Goal: Information Seeking & Learning: Learn about a topic

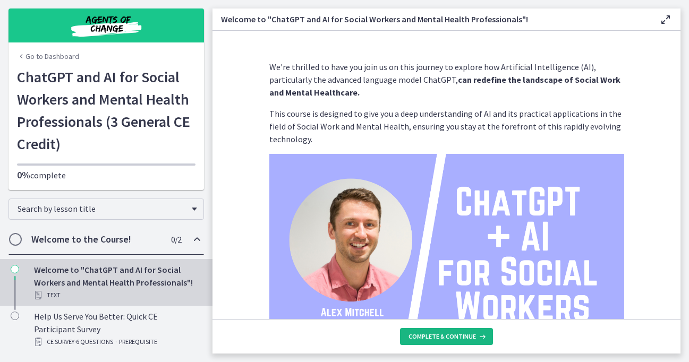
click at [455, 337] on span "Complete & continue" at bounding box center [442, 337] width 67 height 9
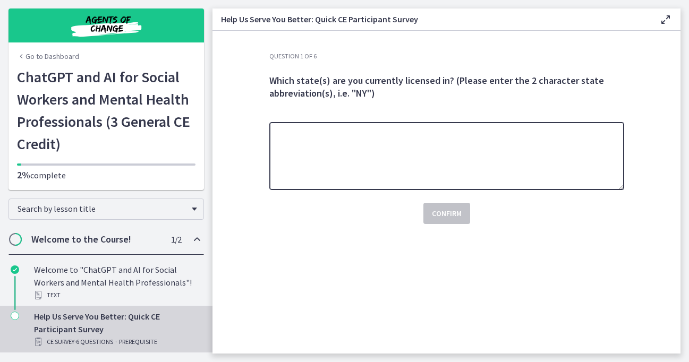
click at [427, 162] on textarea at bounding box center [446, 156] width 355 height 68
type textarea "**"
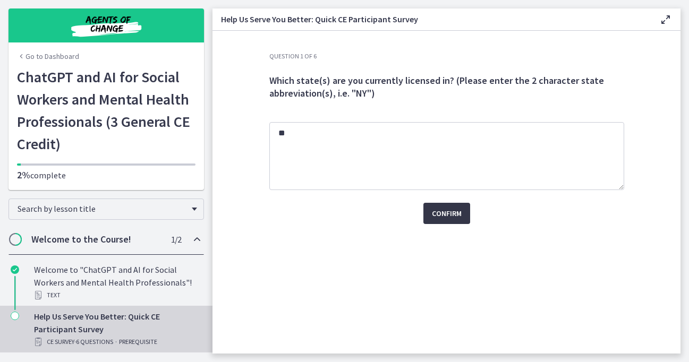
click at [452, 218] on span "Confirm" at bounding box center [447, 213] width 30 height 13
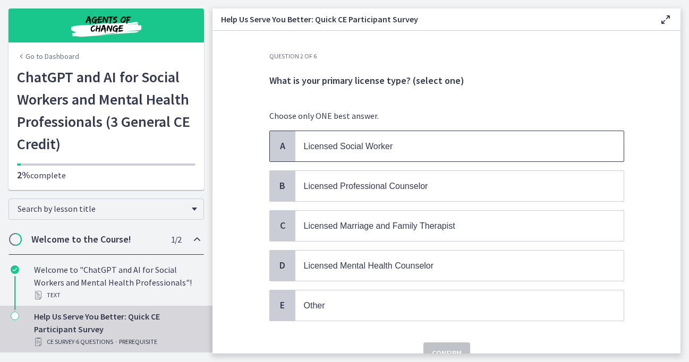
click at [365, 148] on span "Licensed Social Worker" at bounding box center [348, 146] width 89 height 9
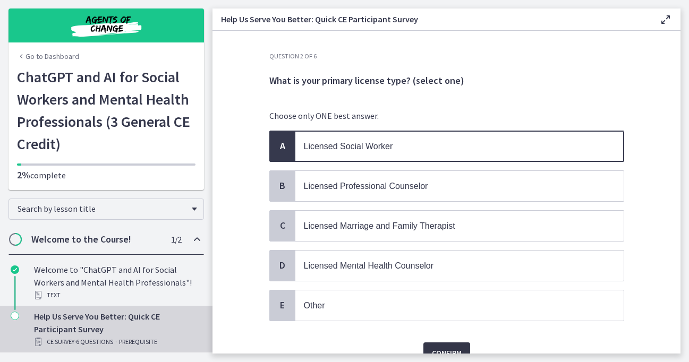
click at [438, 349] on span "Confirm" at bounding box center [447, 353] width 30 height 13
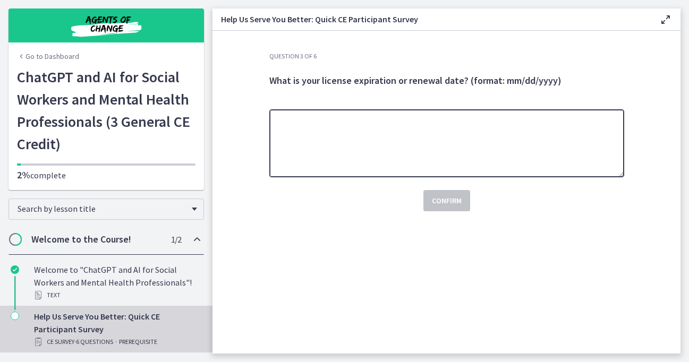
click at [423, 132] on textarea at bounding box center [446, 143] width 355 height 68
type textarea "**********"
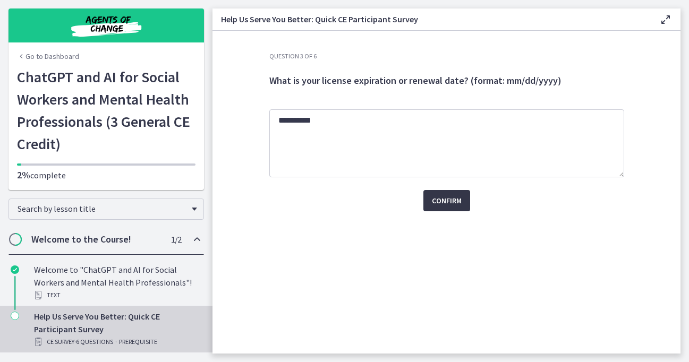
click at [441, 208] on button "Confirm" at bounding box center [447, 200] width 47 height 21
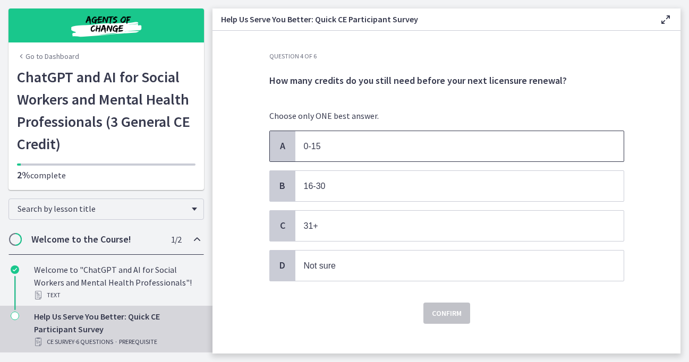
click at [406, 136] on span "0-15" at bounding box center [460, 146] width 328 height 30
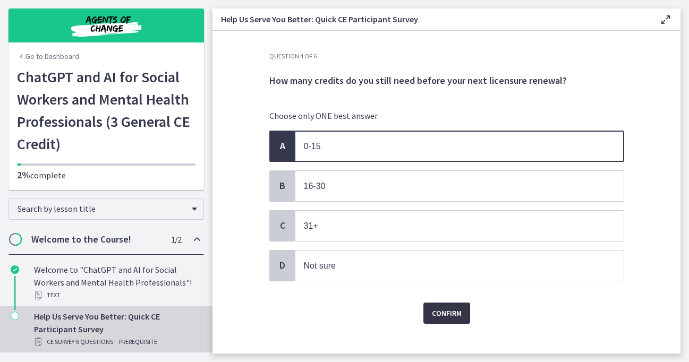
click at [430, 309] on button "Confirm" at bounding box center [447, 313] width 47 height 21
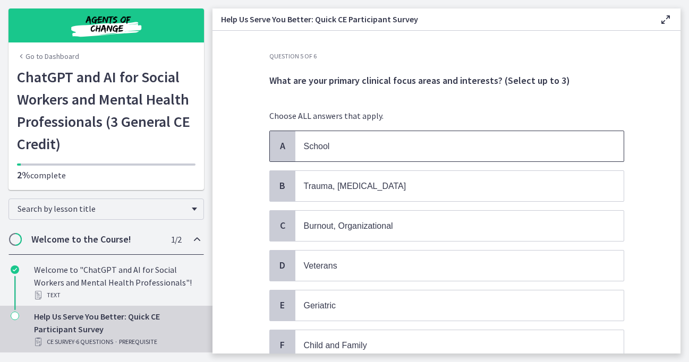
click at [376, 141] on p "School" at bounding box center [449, 146] width 290 height 13
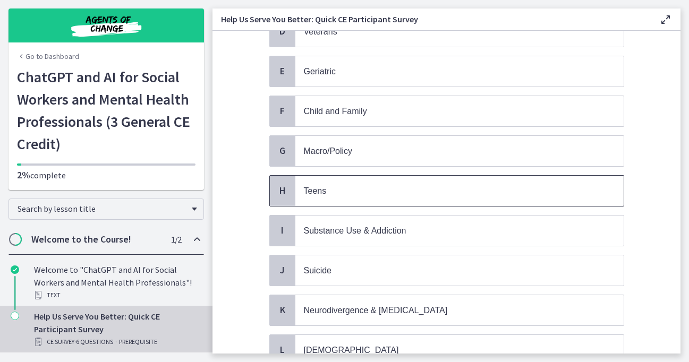
click at [377, 205] on span "Teens" at bounding box center [460, 191] width 328 height 30
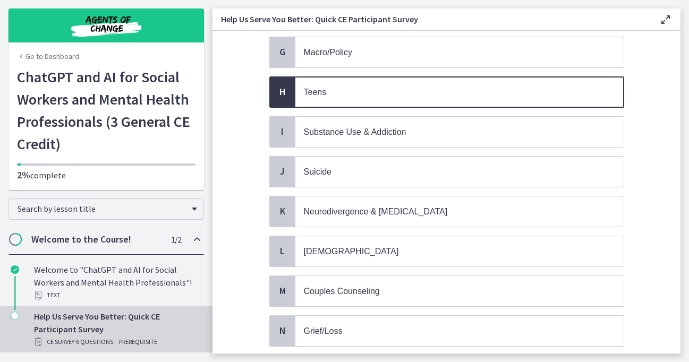
scroll to position [316, 0]
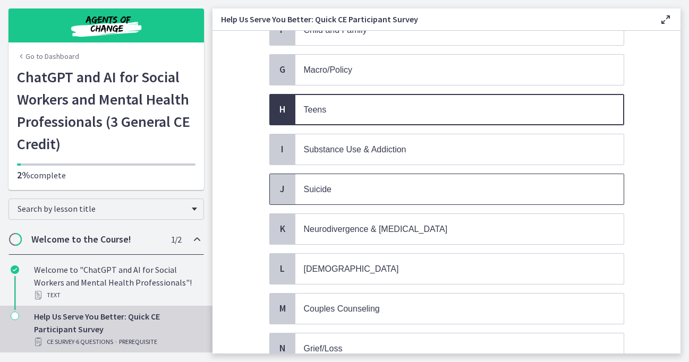
click at [377, 191] on p "Suicide" at bounding box center [449, 189] width 290 height 13
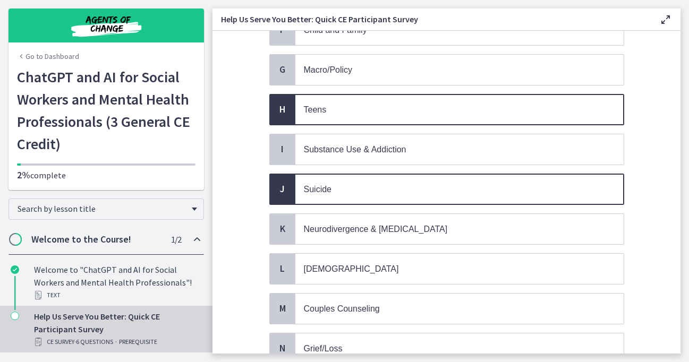
scroll to position [451, 0]
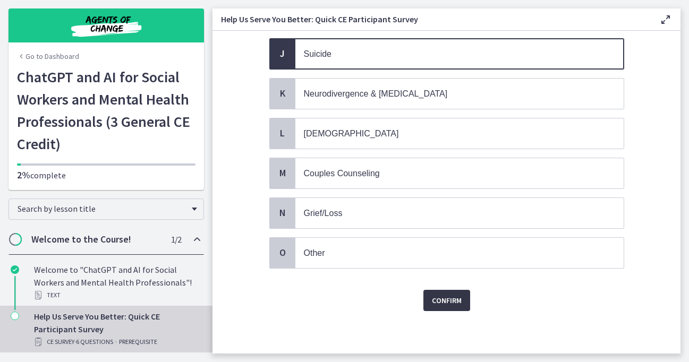
click at [445, 304] on span "Confirm" at bounding box center [447, 300] width 30 height 13
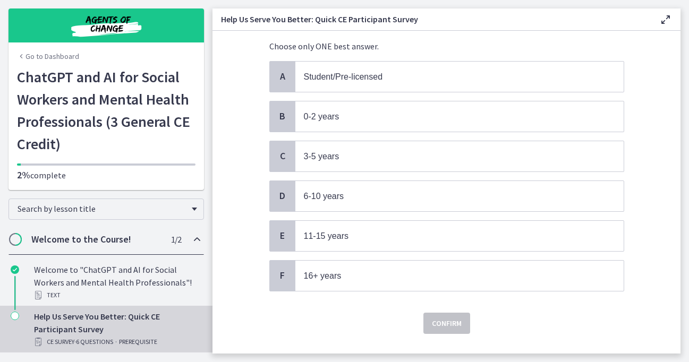
scroll to position [70, 0]
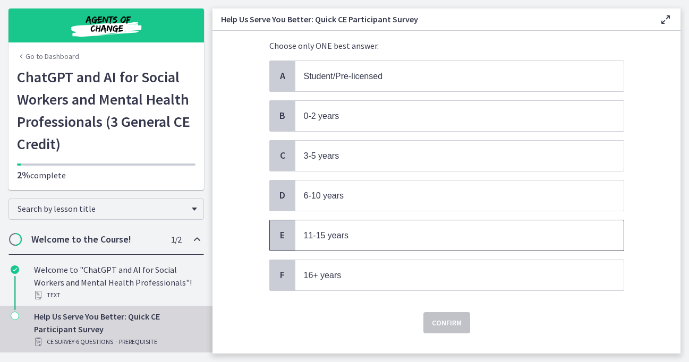
click at [361, 240] on p "11-15 years" at bounding box center [449, 235] width 290 height 13
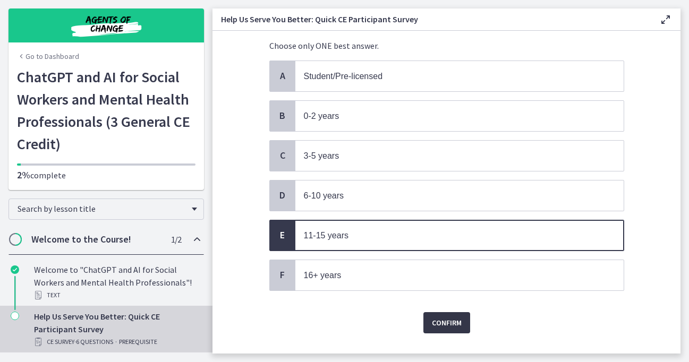
click at [459, 325] on span "Confirm" at bounding box center [447, 323] width 30 height 13
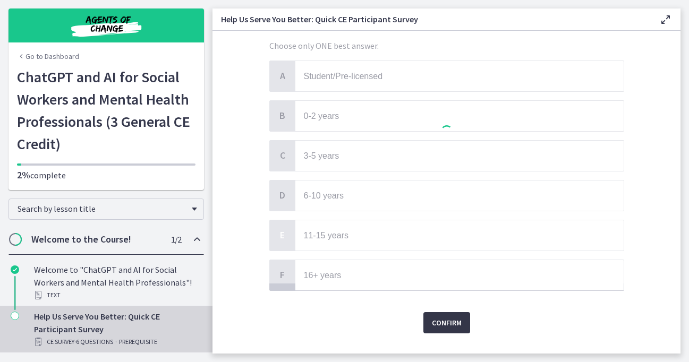
scroll to position [0, 0]
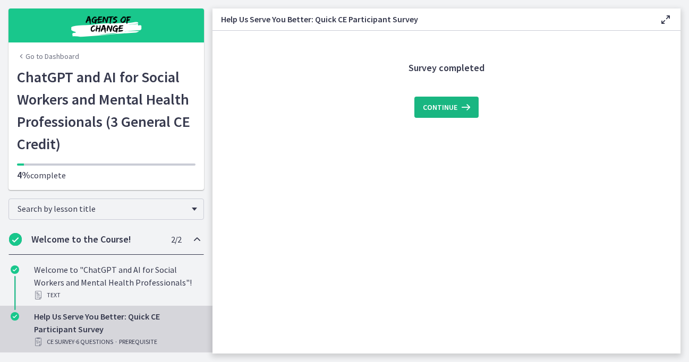
click at [458, 109] on icon at bounding box center [465, 107] width 15 height 13
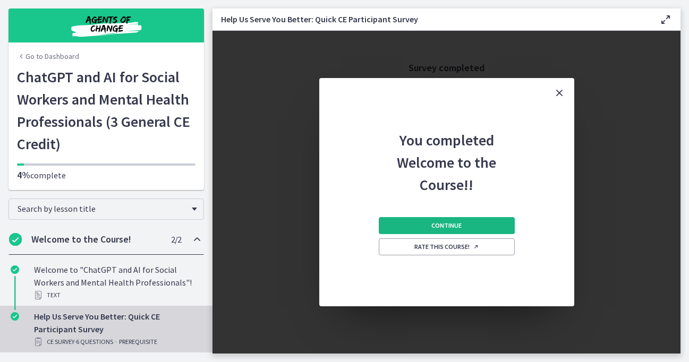
click at [459, 227] on span "Continue" at bounding box center [447, 226] width 30 height 9
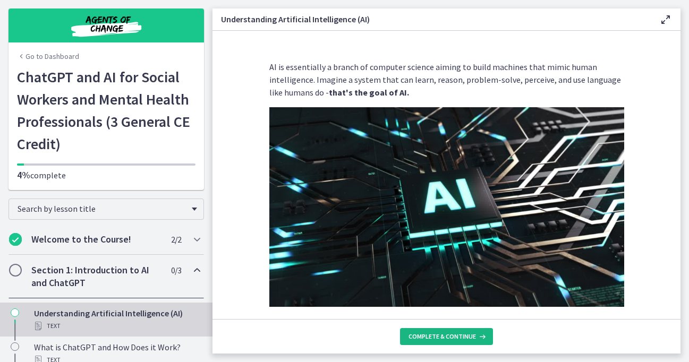
click at [449, 336] on span "Complete & continue" at bounding box center [442, 337] width 67 height 9
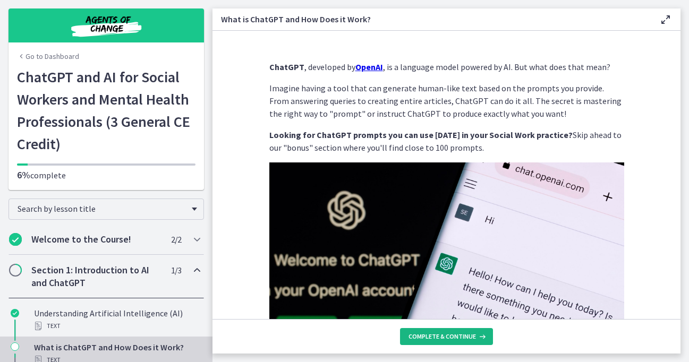
click at [449, 336] on span "Complete & continue" at bounding box center [442, 337] width 67 height 9
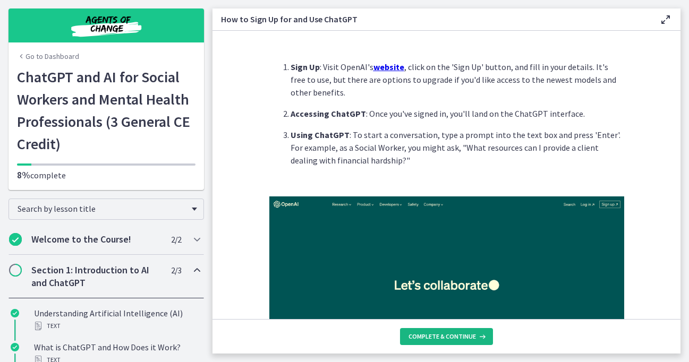
click at [449, 336] on span "Complete & continue" at bounding box center [442, 337] width 67 height 9
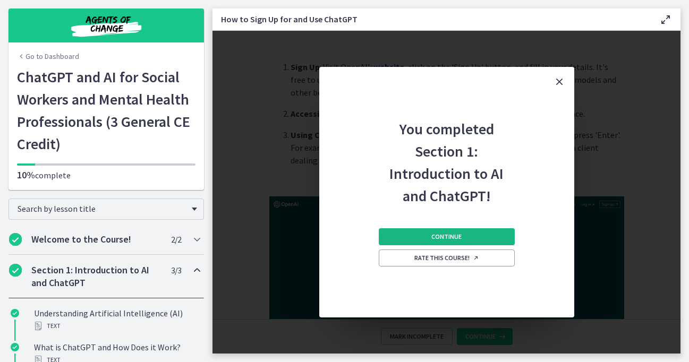
click at [450, 235] on span "Continue" at bounding box center [447, 237] width 30 height 9
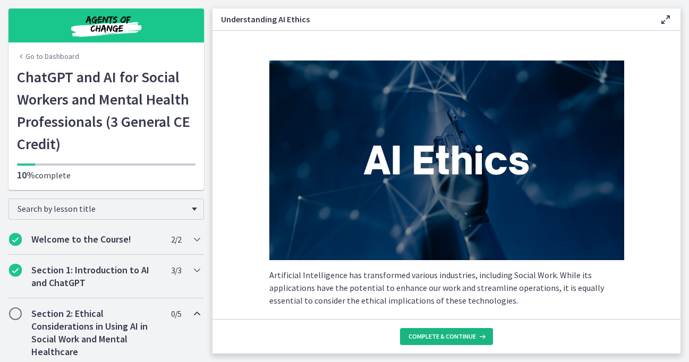
click at [436, 340] on span "Complete & continue" at bounding box center [442, 337] width 67 height 9
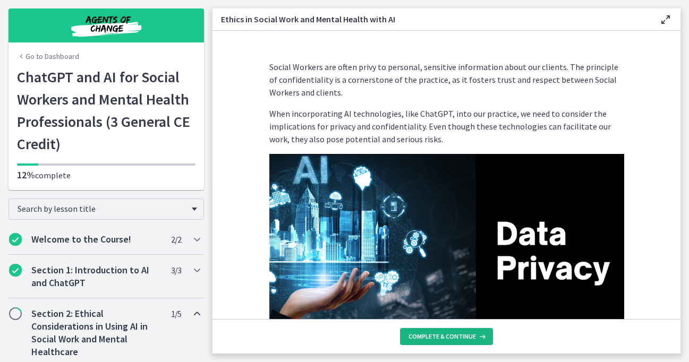
click at [436, 340] on span "Complete & continue" at bounding box center [442, 337] width 67 height 9
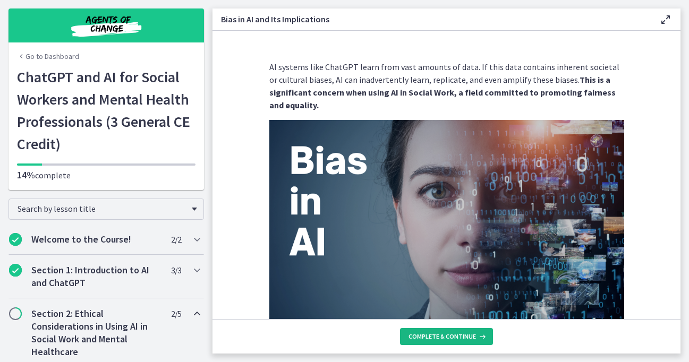
click at [436, 340] on span "Complete & continue" at bounding box center [442, 337] width 67 height 9
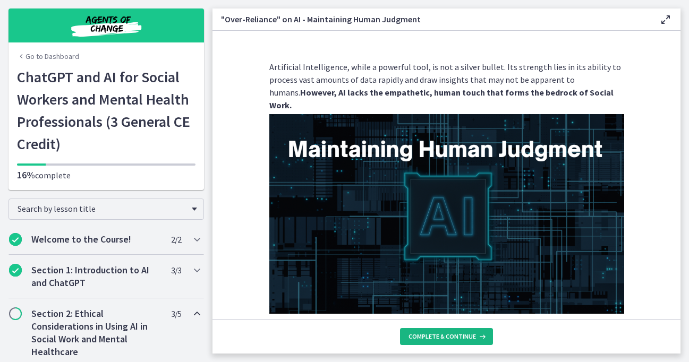
click at [436, 340] on span "Complete & continue" at bounding box center [442, 337] width 67 height 9
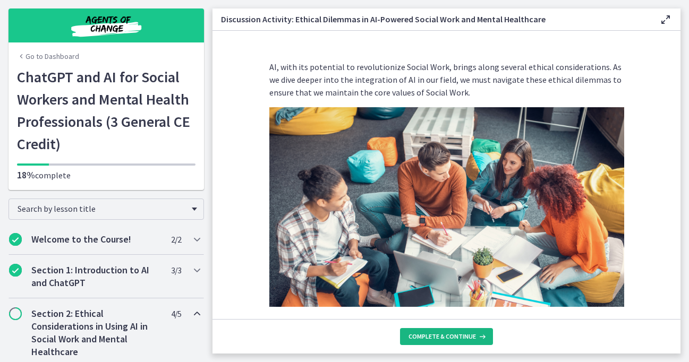
click at [436, 340] on span "Complete & continue" at bounding box center [442, 337] width 67 height 9
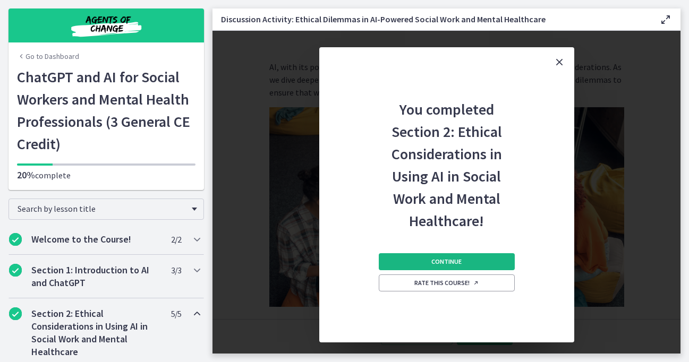
click at [433, 260] on span "Continue" at bounding box center [447, 262] width 30 height 9
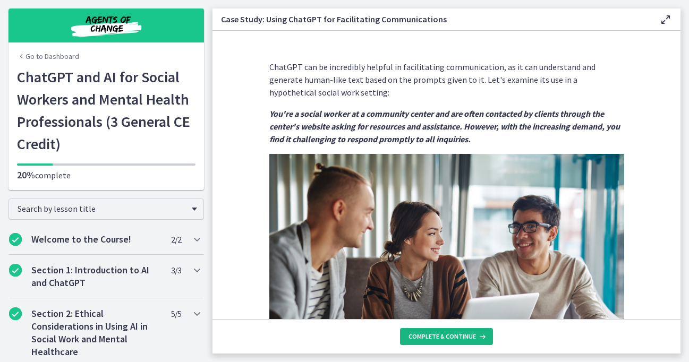
click at [433, 337] on span "Complete & continue" at bounding box center [442, 337] width 67 height 9
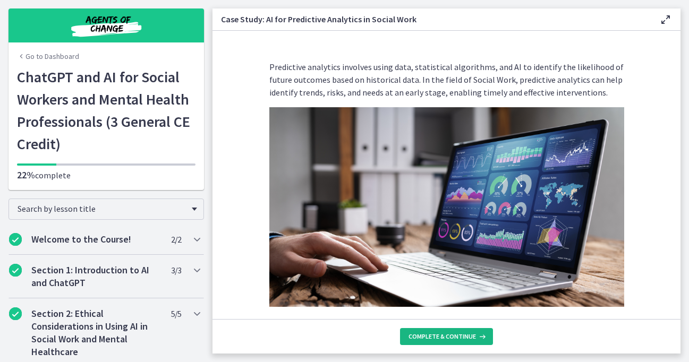
click at [433, 337] on span "Complete & continue" at bounding box center [442, 337] width 67 height 9
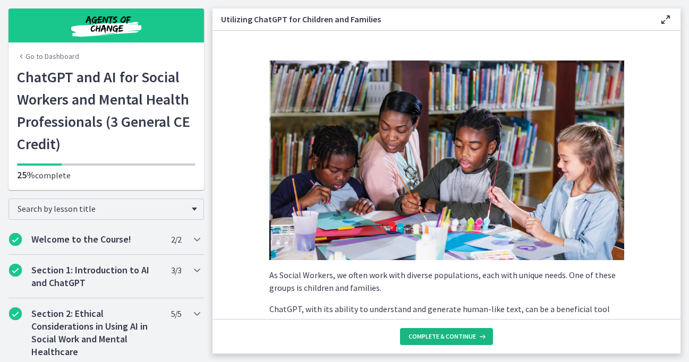
click at [433, 337] on span "Complete & continue" at bounding box center [442, 337] width 67 height 9
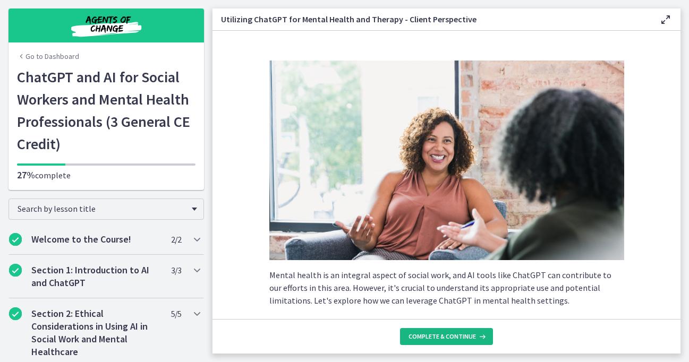
click at [432, 336] on span "Complete & continue" at bounding box center [442, 337] width 67 height 9
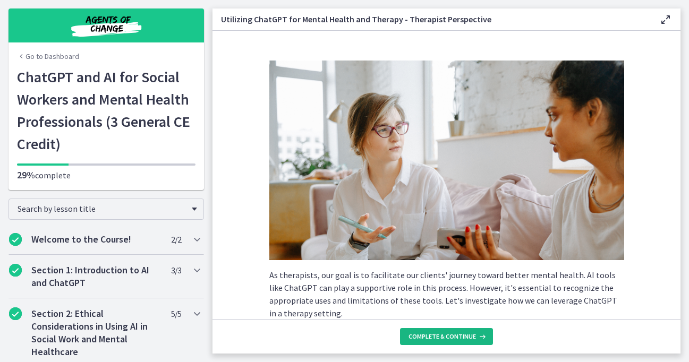
click at [430, 336] on span "Complete & continue" at bounding box center [442, 337] width 67 height 9
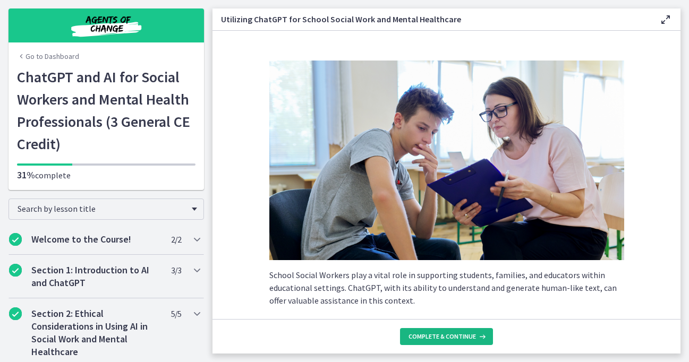
click at [430, 336] on span "Complete & continue" at bounding box center [442, 337] width 67 height 9
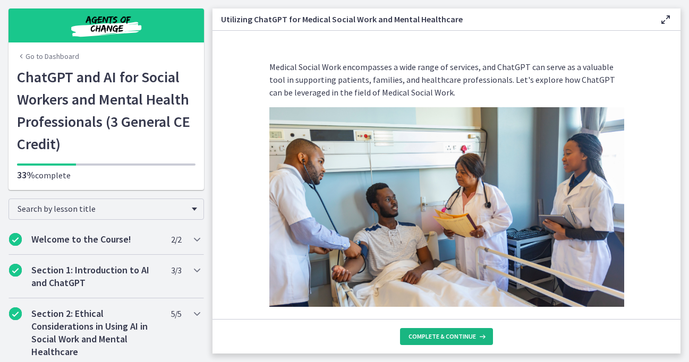
click at [430, 337] on span "Complete & continue" at bounding box center [442, 337] width 67 height 9
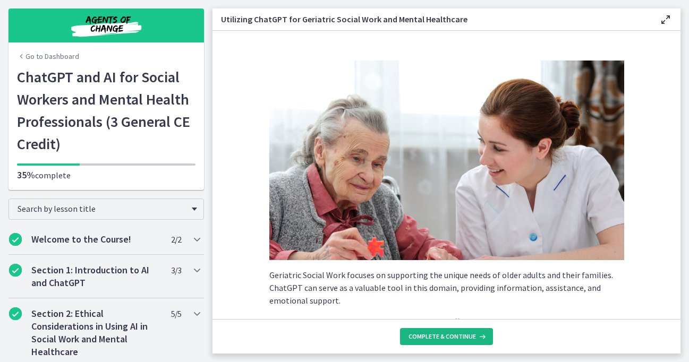
click at [430, 337] on span "Complete & continue" at bounding box center [442, 337] width 67 height 9
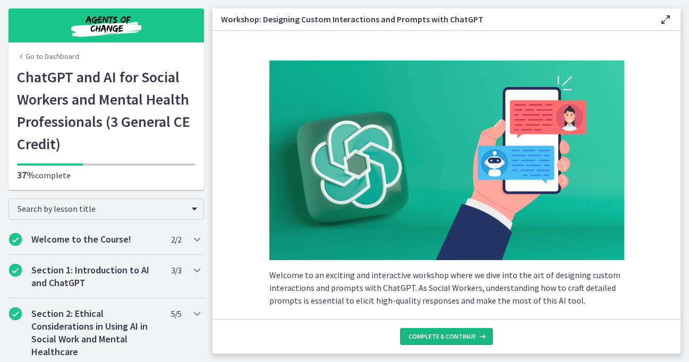
click at [430, 337] on span "Complete & continue" at bounding box center [442, 337] width 67 height 9
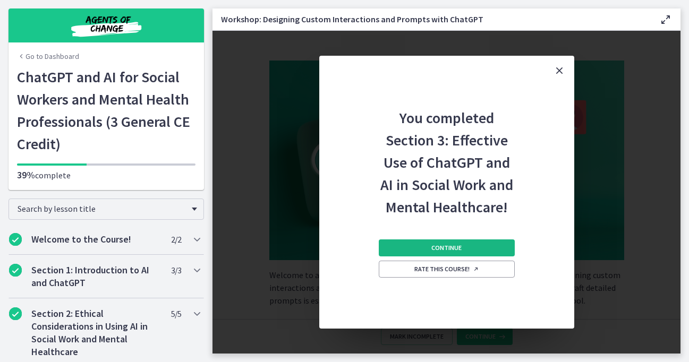
click at [440, 251] on span "Continue" at bounding box center [447, 248] width 30 height 9
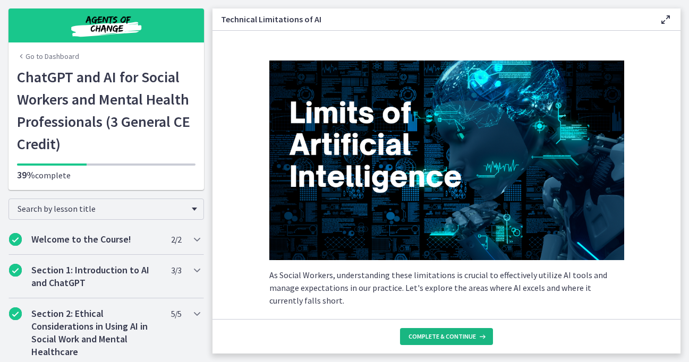
click at [447, 342] on button "Complete & continue" at bounding box center [446, 336] width 93 height 17
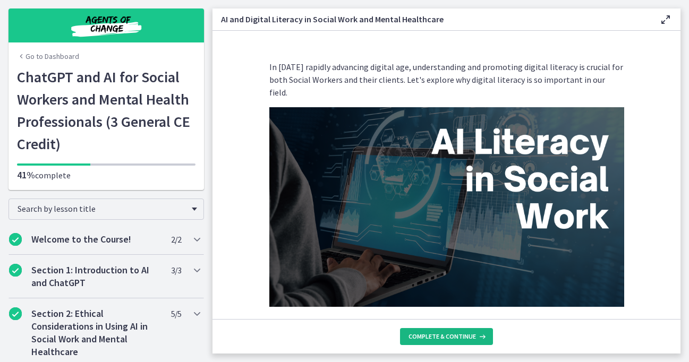
click at [447, 342] on button "Complete & continue" at bounding box center [446, 336] width 93 height 17
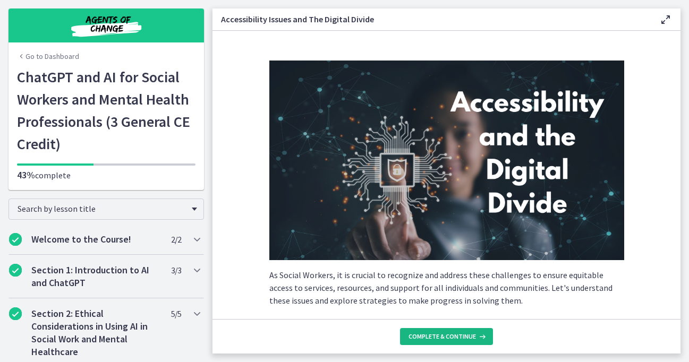
click at [447, 342] on button "Complete & continue" at bounding box center [446, 336] width 93 height 17
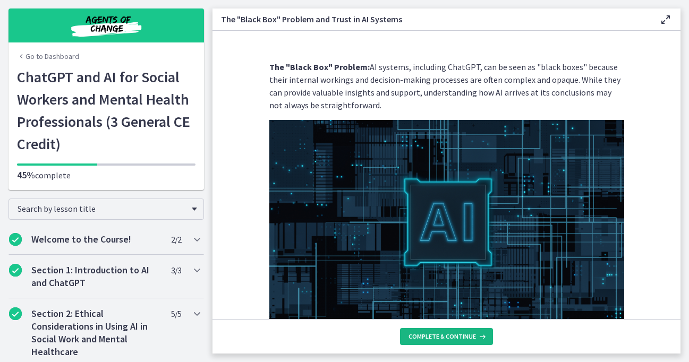
click at [447, 342] on button "Complete & continue" at bounding box center [446, 336] width 93 height 17
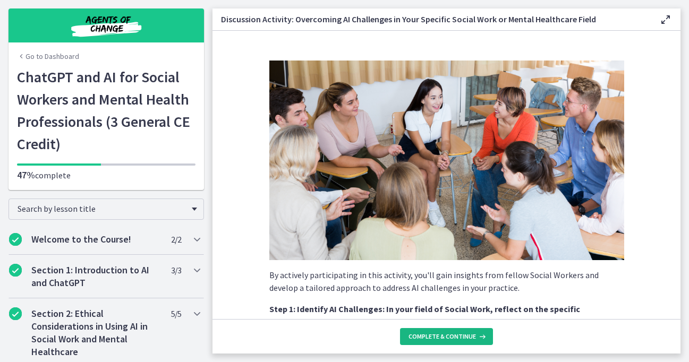
click at [447, 342] on button "Complete & continue" at bounding box center [446, 336] width 93 height 17
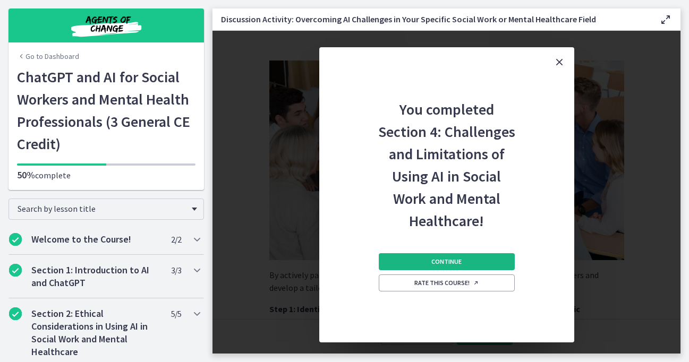
click at [454, 264] on span "Continue" at bounding box center [447, 262] width 30 height 9
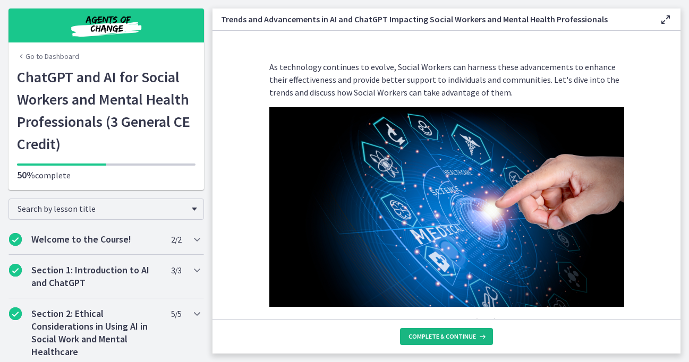
click at [460, 341] on span "Complete & continue" at bounding box center [442, 337] width 67 height 9
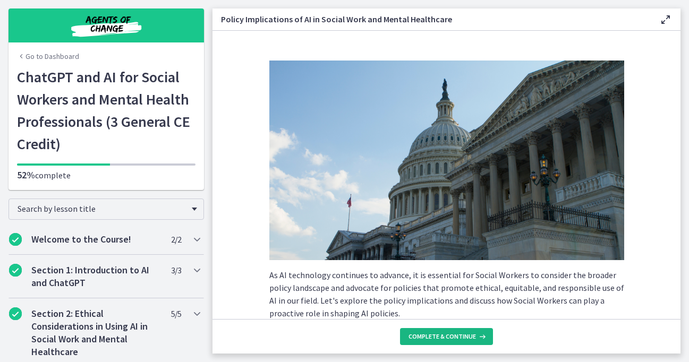
click at [460, 341] on span "Complete & continue" at bounding box center [442, 337] width 67 height 9
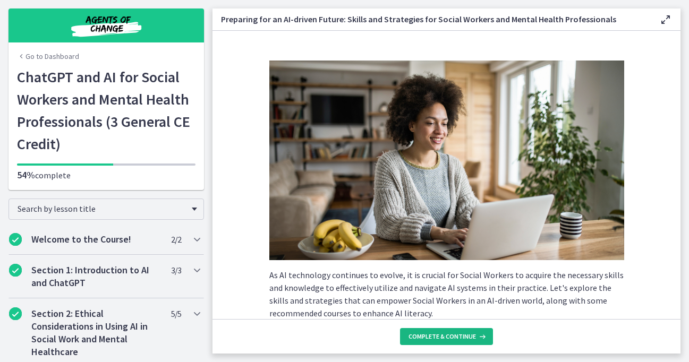
click at [460, 339] on span "Complete & continue" at bounding box center [442, 337] width 67 height 9
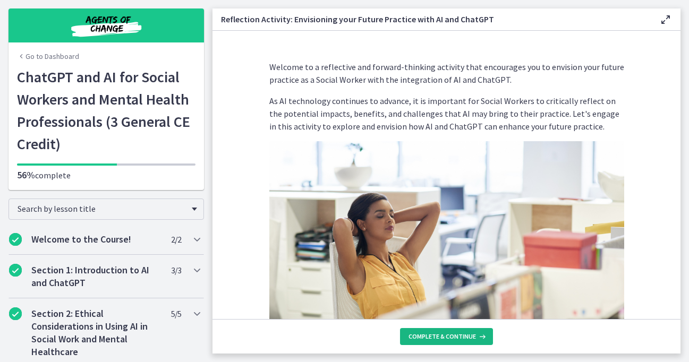
click at [460, 339] on span "Complete & continue" at bounding box center [442, 337] width 67 height 9
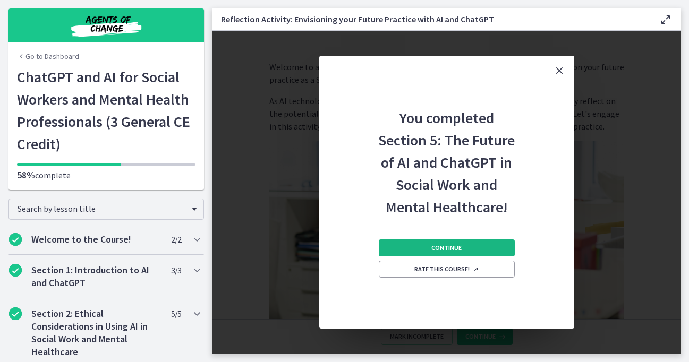
click at [462, 246] on button "Continue" at bounding box center [447, 248] width 136 height 17
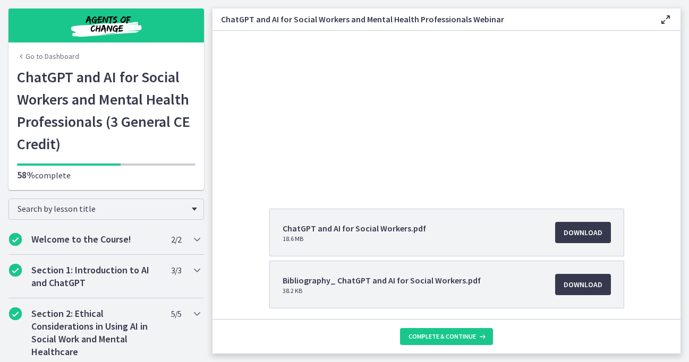
scroll to position [115, 0]
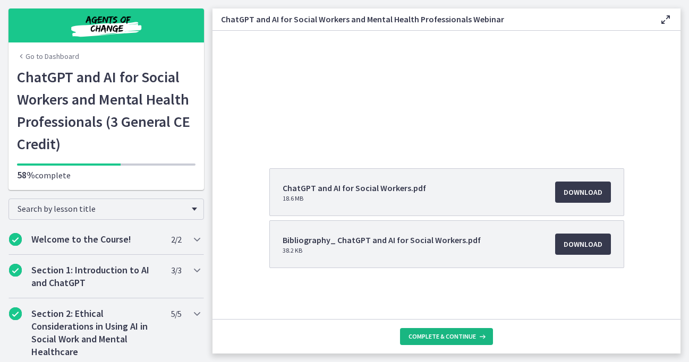
click at [423, 334] on span "Complete & continue" at bounding box center [442, 337] width 67 height 9
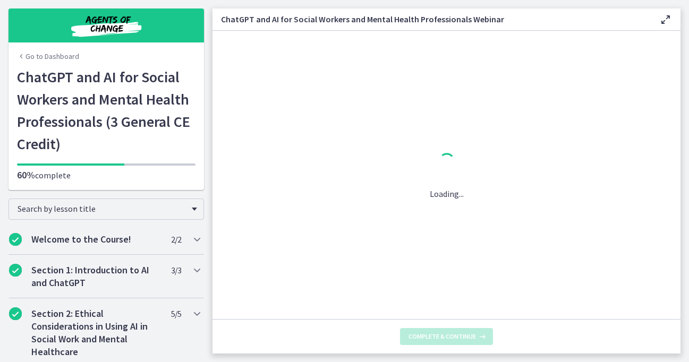
scroll to position [0, 0]
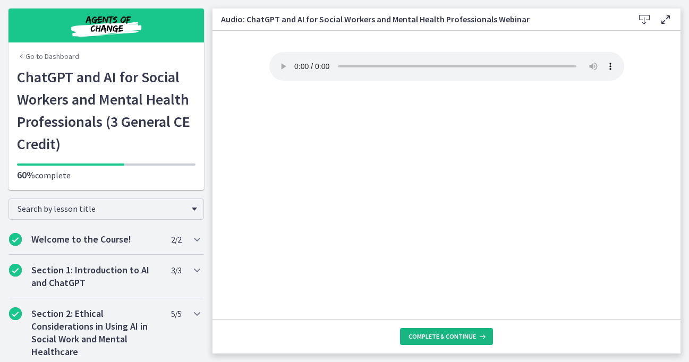
click at [423, 334] on span "Complete & continue" at bounding box center [442, 337] width 67 height 9
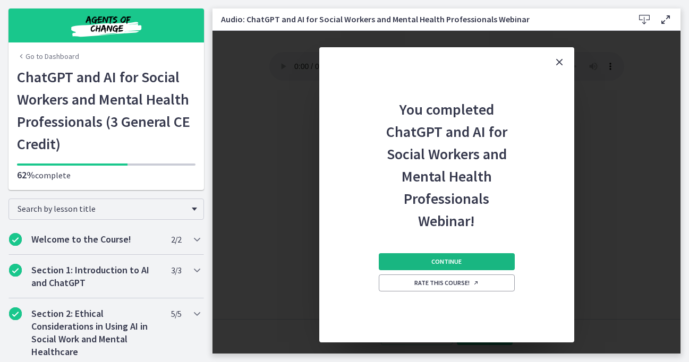
click at [435, 259] on span "Continue" at bounding box center [447, 262] width 30 height 9
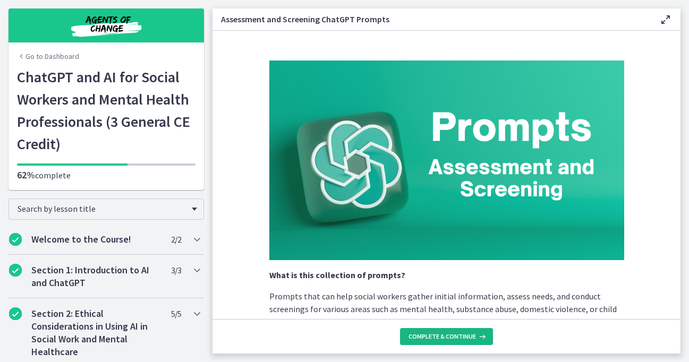
click at [433, 337] on span "Complete & continue" at bounding box center [442, 337] width 67 height 9
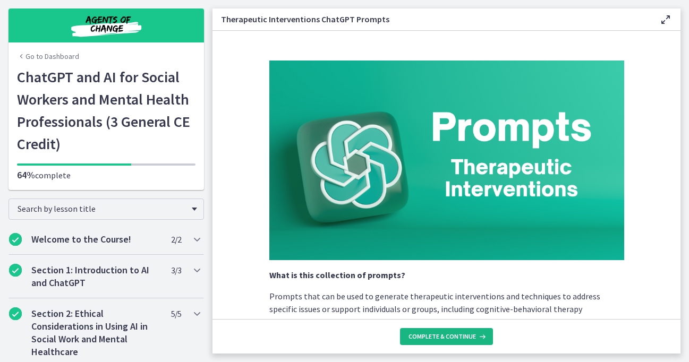
click at [433, 337] on span "Complete & continue" at bounding box center [442, 337] width 67 height 9
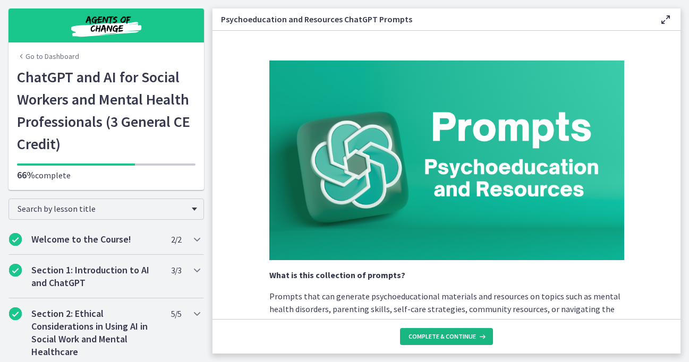
click at [433, 337] on span "Complete & continue" at bounding box center [442, 337] width 67 height 9
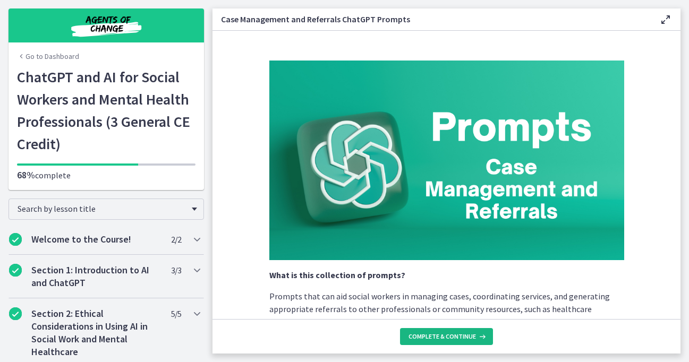
click at [433, 337] on span "Complete & continue" at bounding box center [442, 337] width 67 height 9
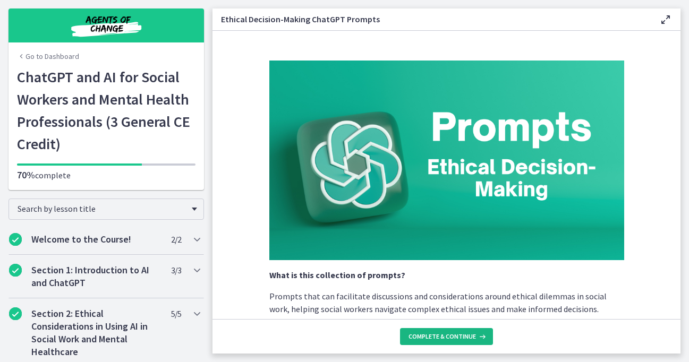
click at [433, 337] on span "Complete & continue" at bounding box center [442, 337] width 67 height 9
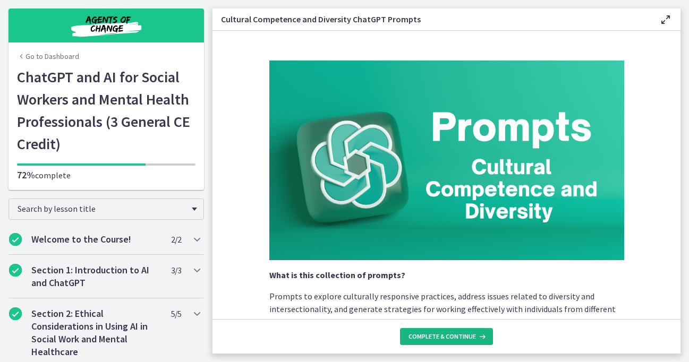
click at [433, 337] on span "Complete & continue" at bounding box center [442, 337] width 67 height 9
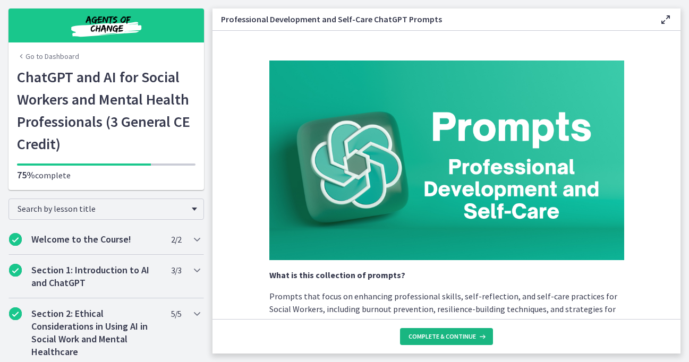
click at [433, 337] on span "Complete & continue" at bounding box center [442, 337] width 67 height 9
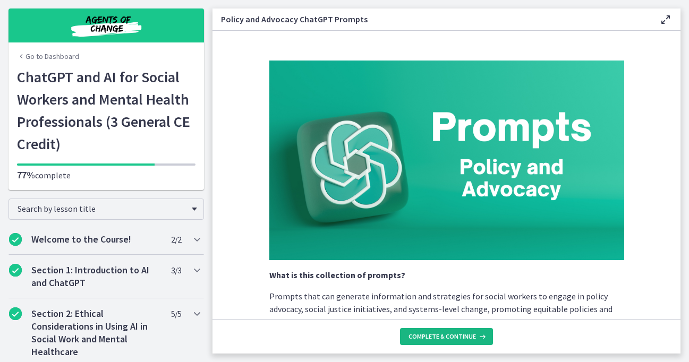
click at [433, 337] on span "Complete & continue" at bounding box center [442, 337] width 67 height 9
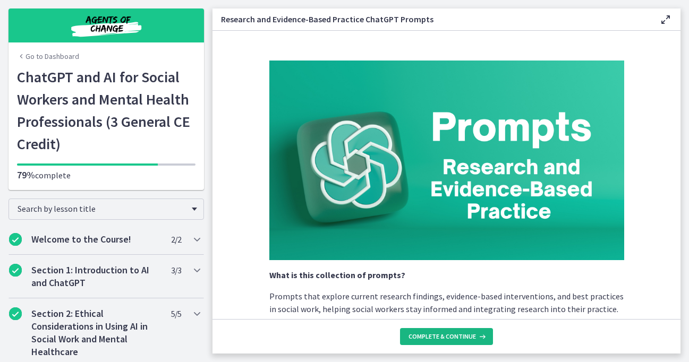
click at [433, 337] on span "Complete & continue" at bounding box center [442, 337] width 67 height 9
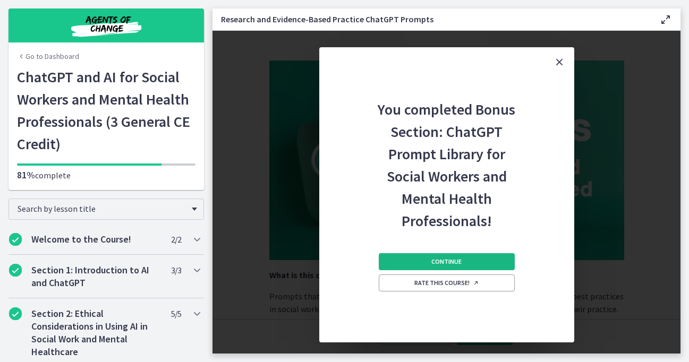
click at [442, 265] on span "Continue" at bounding box center [447, 262] width 30 height 9
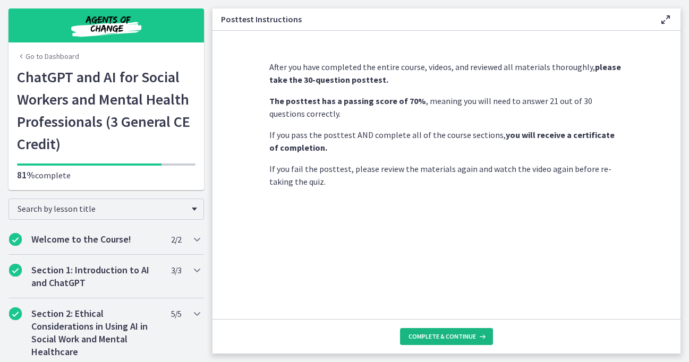
click at [441, 340] on span "Complete & continue" at bounding box center [442, 337] width 67 height 9
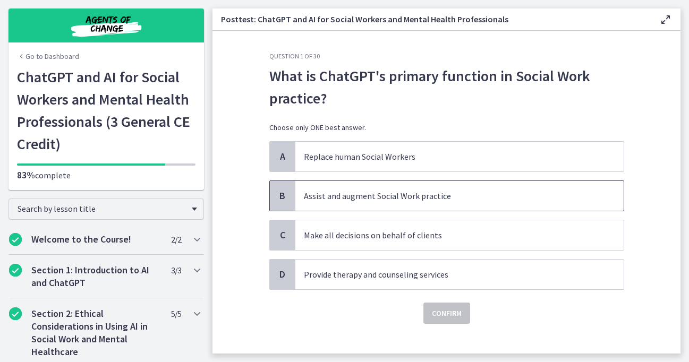
click at [363, 198] on p "Assist and augment Social Work practice" at bounding box center [449, 196] width 290 height 13
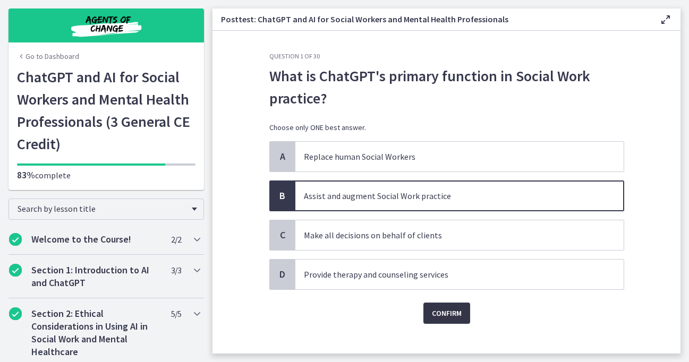
click at [463, 310] on button "Confirm" at bounding box center [447, 313] width 47 height 21
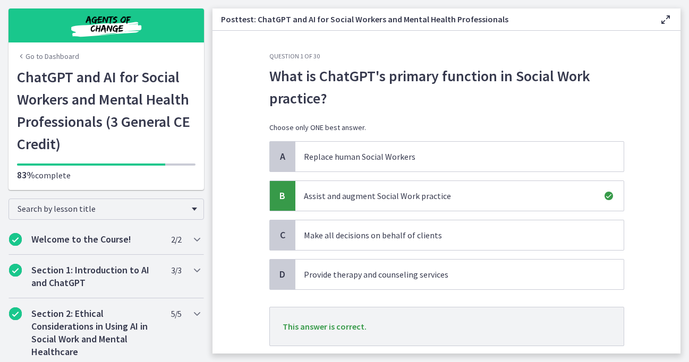
scroll to position [69, 0]
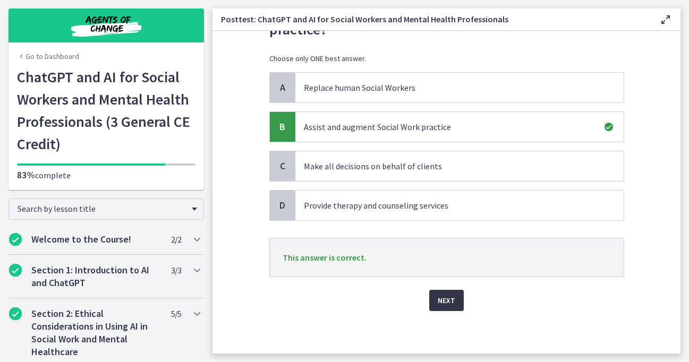
click at [444, 300] on span "Next" at bounding box center [447, 300] width 18 height 13
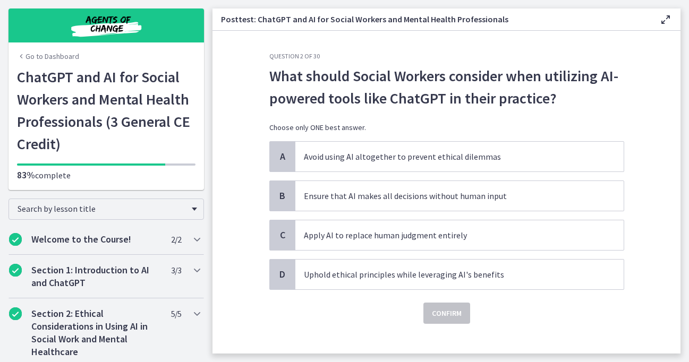
click at [437, 292] on div "Confirm" at bounding box center [446, 307] width 355 height 34
click at [437, 281] on p "Uphold ethical principles while leveraging AI's benefits" at bounding box center [449, 274] width 290 height 13
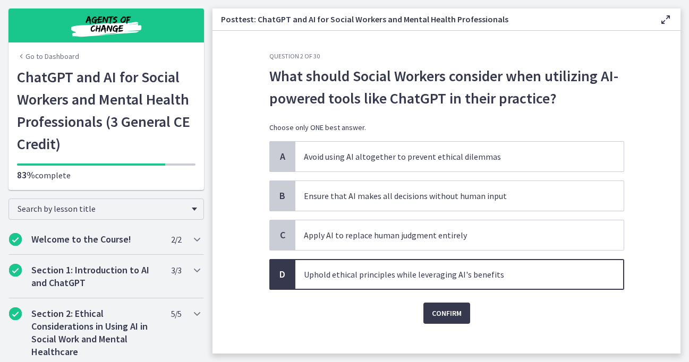
click at [442, 326] on div "Question 2 of 30 What should Social Workers consider when utilizing AI-powered …" at bounding box center [447, 203] width 372 height 302
click at [442, 317] on span "Confirm" at bounding box center [447, 313] width 30 height 13
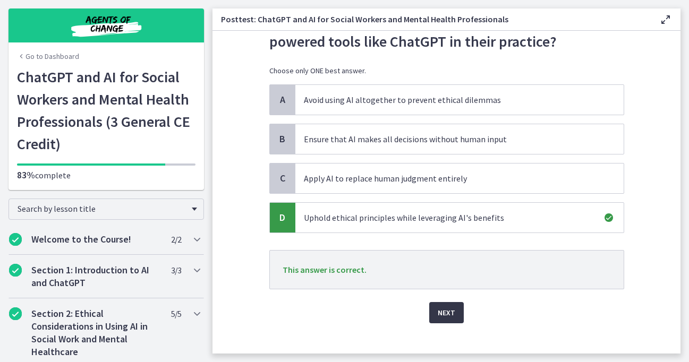
scroll to position [69, 0]
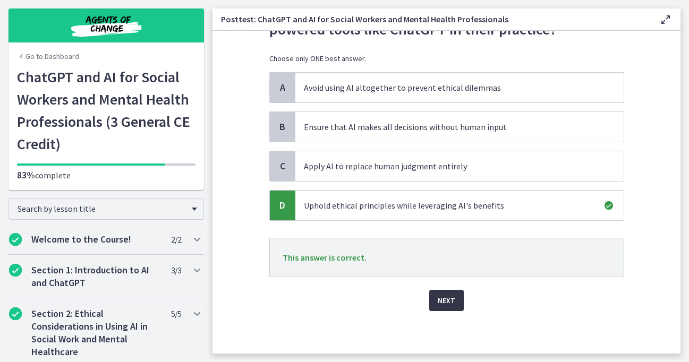
click at [442, 305] on span "Next" at bounding box center [447, 300] width 18 height 13
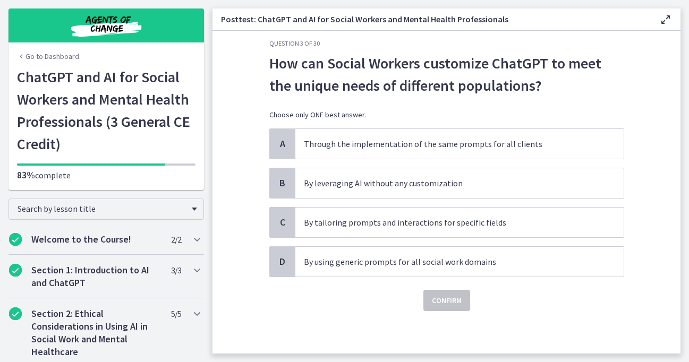
scroll to position [0, 0]
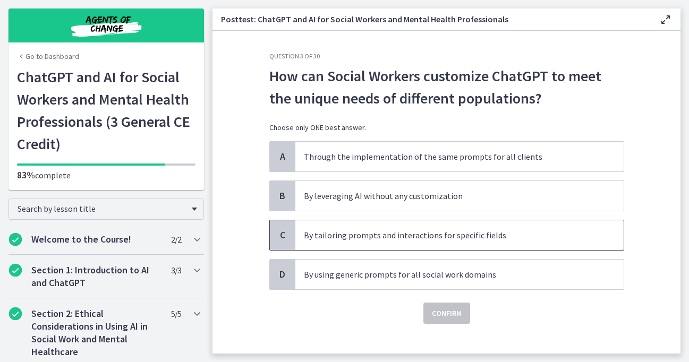
click at [443, 234] on p "By tailoring prompts and interactions for specific fields" at bounding box center [449, 235] width 290 height 13
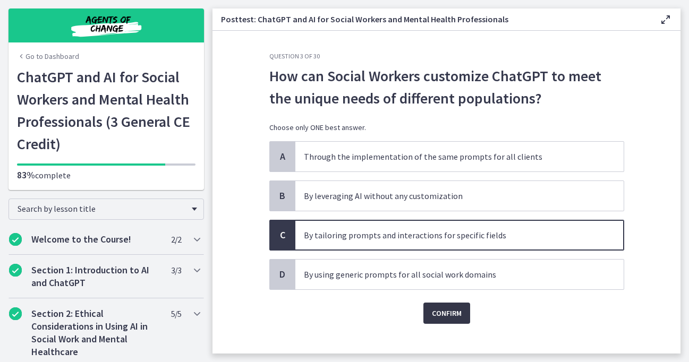
click at [438, 315] on span "Confirm" at bounding box center [447, 313] width 30 height 13
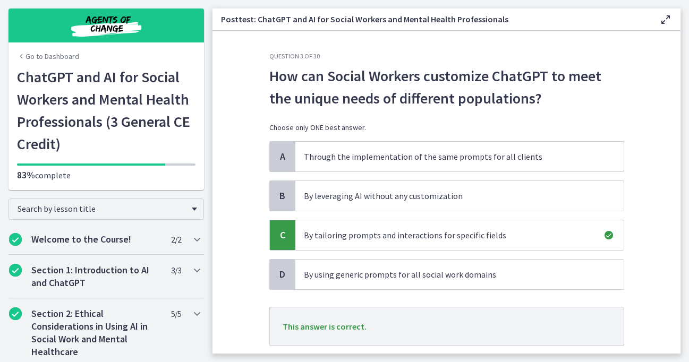
scroll to position [69, 0]
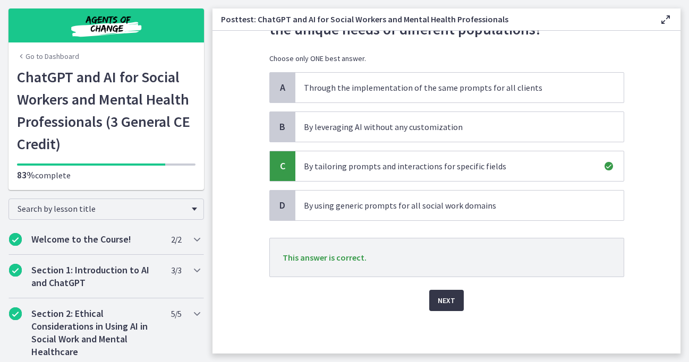
click at [441, 303] on span "Next" at bounding box center [447, 300] width 18 height 13
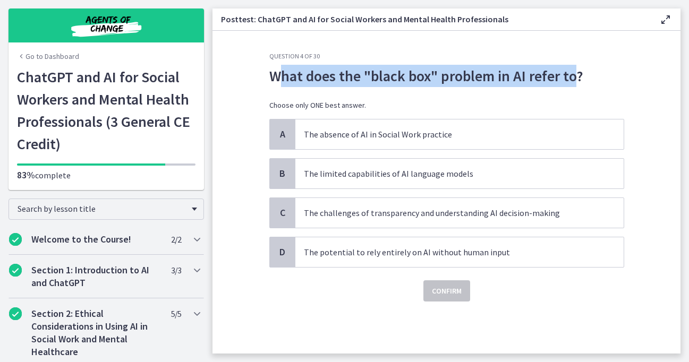
drag, startPoint x: 575, startPoint y: 81, endPoint x: 282, endPoint y: 85, distance: 292.9
click at [282, 85] on p "What does the "black box" problem in AI refer to?" at bounding box center [446, 76] width 355 height 22
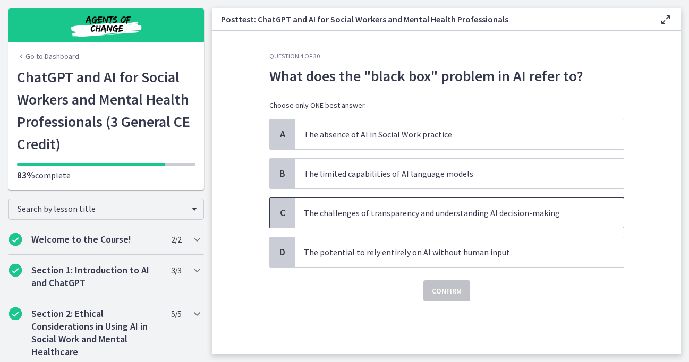
click at [421, 211] on p "The challenges of transparency and understanding AI decision-making" at bounding box center [449, 213] width 290 height 13
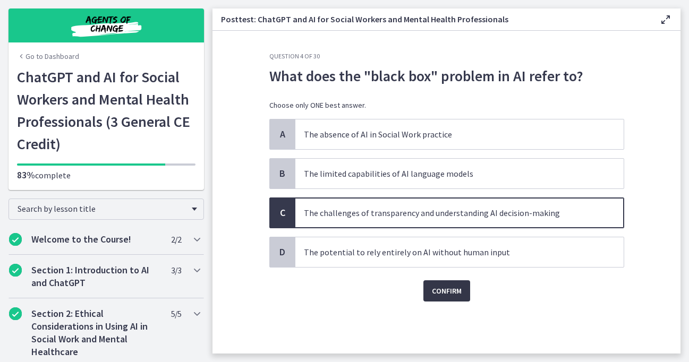
click at [455, 297] on span "Confirm" at bounding box center [447, 291] width 30 height 13
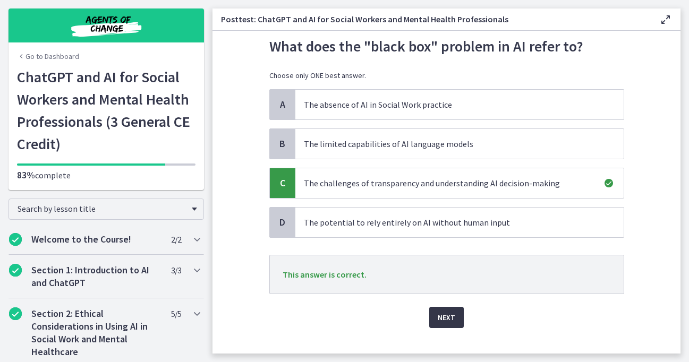
scroll to position [47, 0]
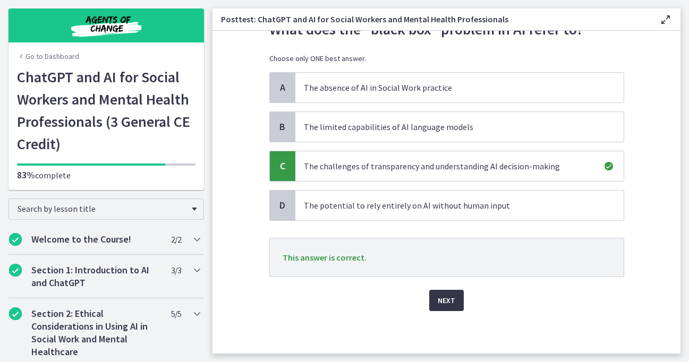
click at [452, 300] on span "Next" at bounding box center [447, 300] width 18 height 13
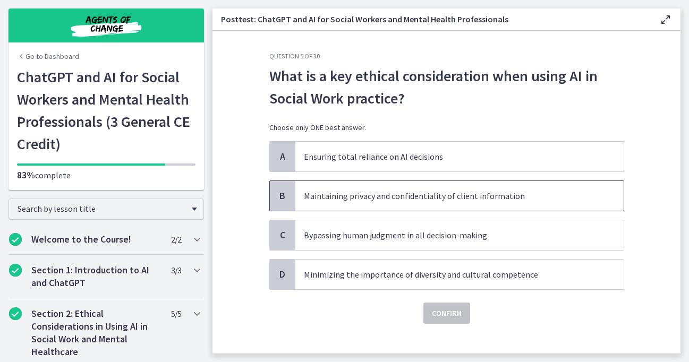
click at [452, 201] on p "Maintaining privacy and confidentiality of client information" at bounding box center [449, 196] width 290 height 13
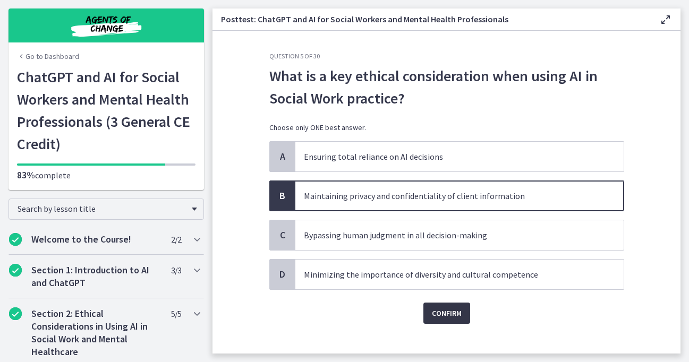
click at [446, 322] on button "Confirm" at bounding box center [447, 313] width 47 height 21
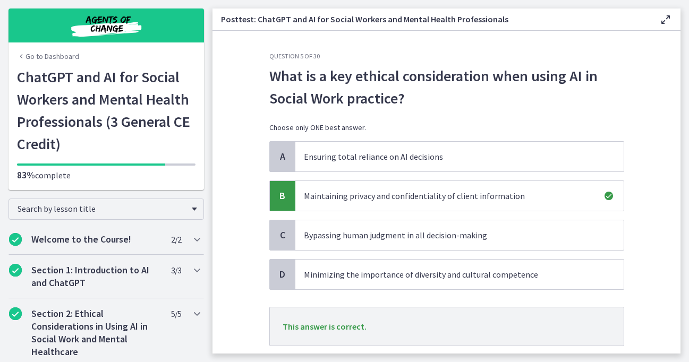
scroll to position [69, 0]
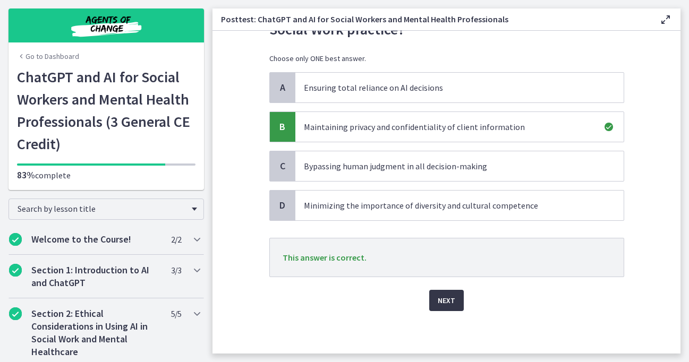
click at [444, 300] on span "Next" at bounding box center [447, 300] width 18 height 13
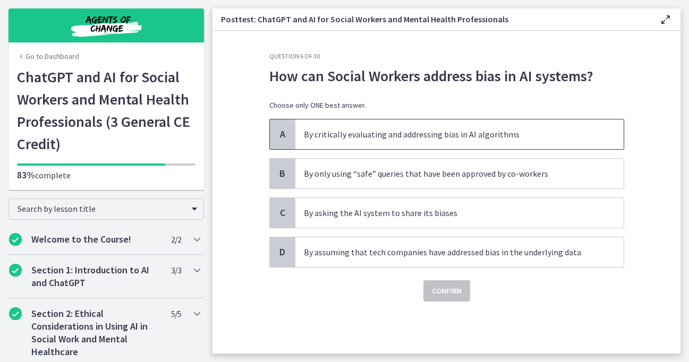
click at [385, 134] on p "By critically evaluating and addressing bias in AI algorithms" at bounding box center [449, 134] width 290 height 13
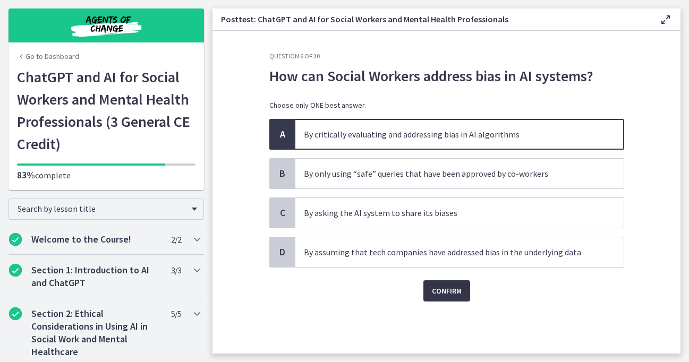
click at [436, 294] on span "Confirm" at bounding box center [447, 291] width 30 height 13
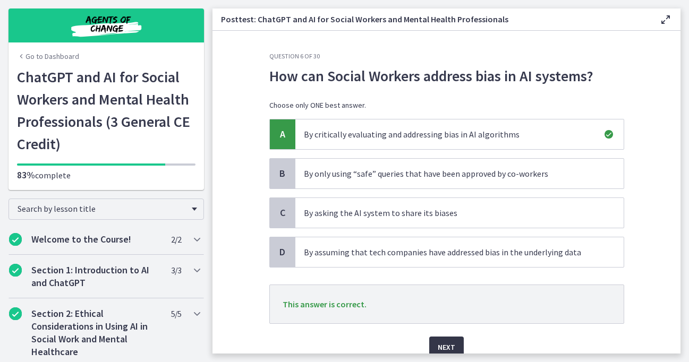
scroll to position [47, 0]
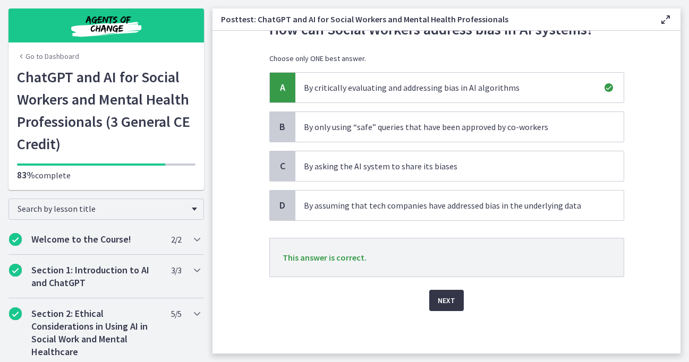
click at [437, 297] on button "Next" at bounding box center [446, 300] width 35 height 21
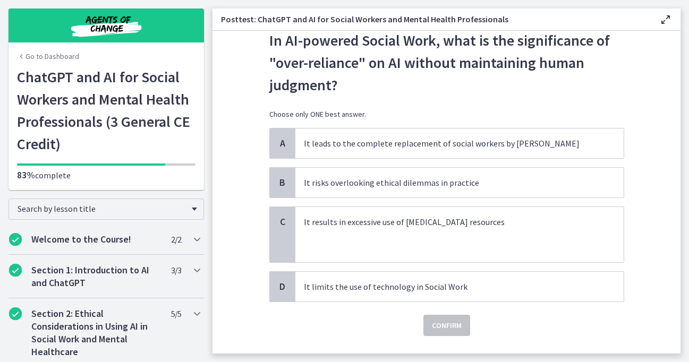
scroll to position [38, 0]
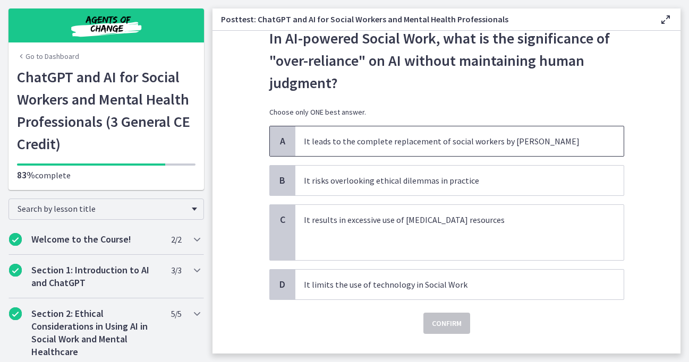
click at [429, 136] on p "It leads to the complete replacement of social workers by [PERSON_NAME]" at bounding box center [449, 141] width 290 height 13
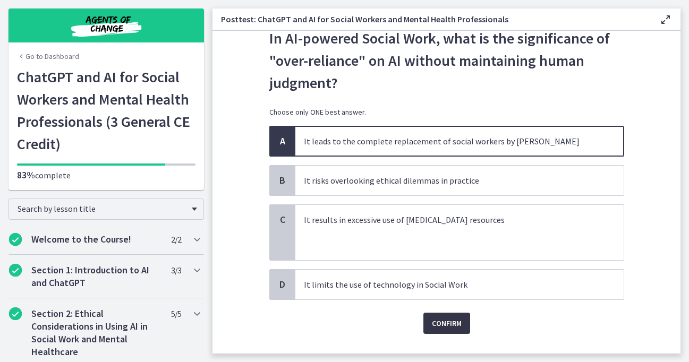
click at [442, 320] on span "Confirm" at bounding box center [447, 323] width 30 height 13
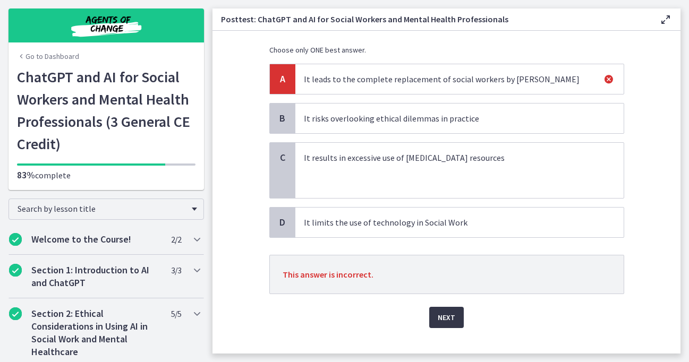
scroll to position [104, 0]
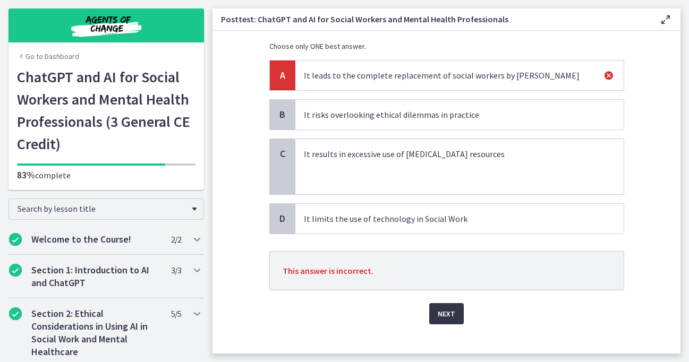
click at [441, 320] on span "Next" at bounding box center [447, 314] width 18 height 13
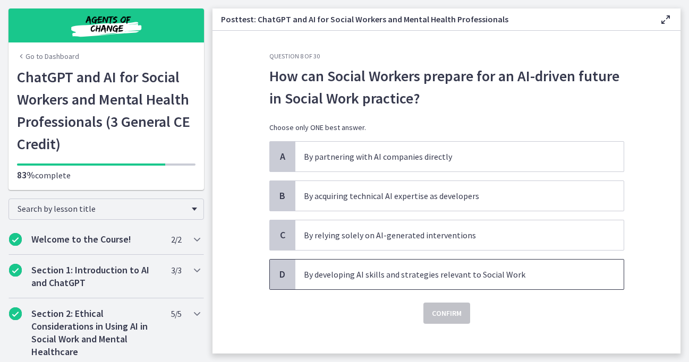
click at [365, 273] on p "By developing AI skills and strategies relevant to Social Work" at bounding box center [449, 274] width 290 height 13
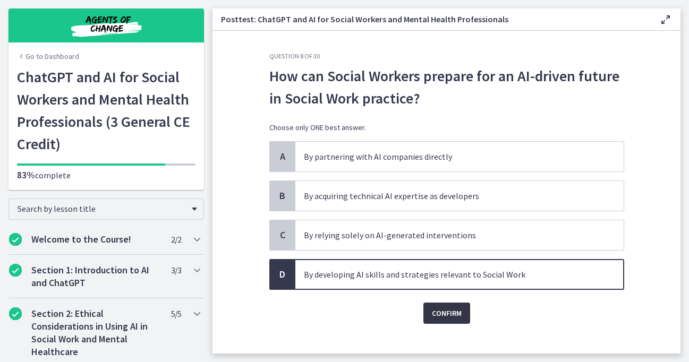
click at [436, 314] on span "Confirm" at bounding box center [447, 313] width 30 height 13
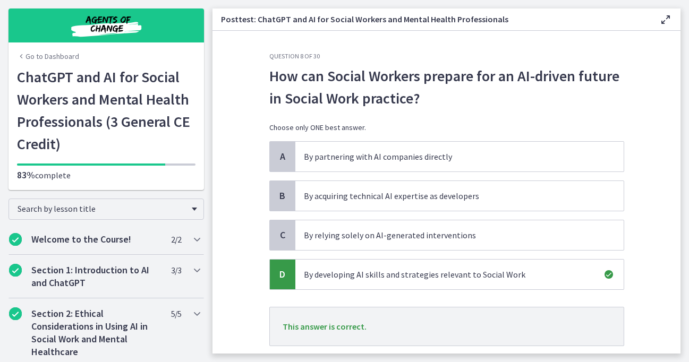
scroll to position [69, 0]
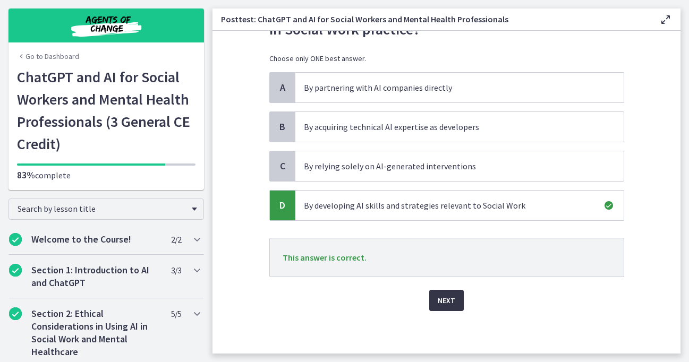
click at [440, 300] on span "Next" at bounding box center [447, 300] width 18 height 13
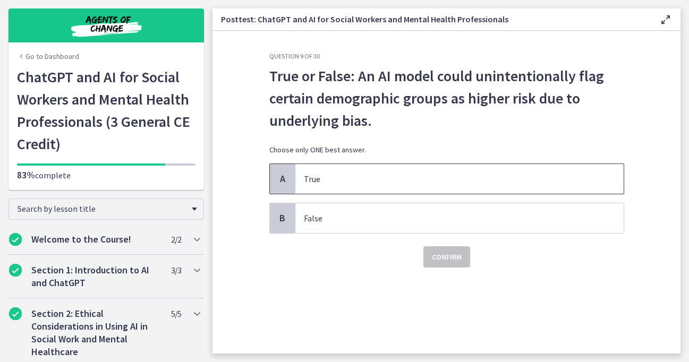
click at [345, 174] on p "True" at bounding box center [449, 179] width 290 height 13
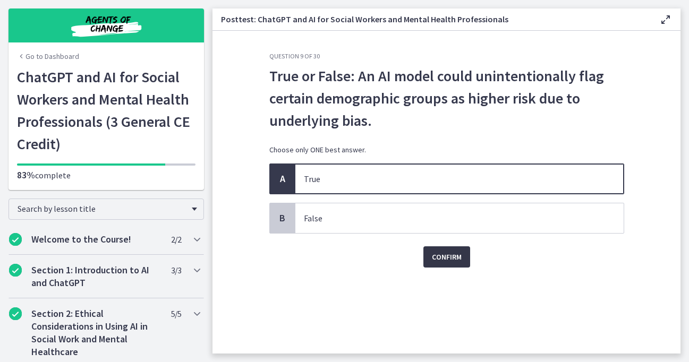
click at [443, 264] on button "Confirm" at bounding box center [447, 257] width 47 height 21
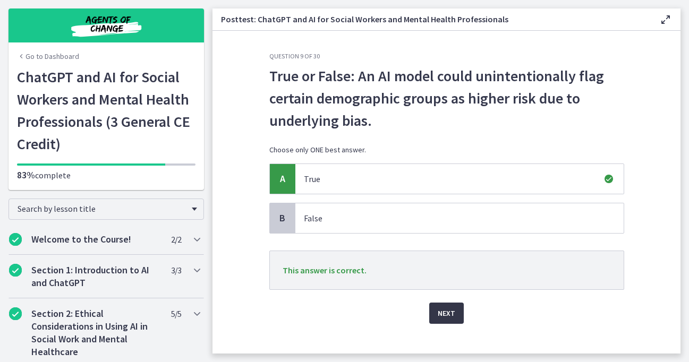
scroll to position [13, 0]
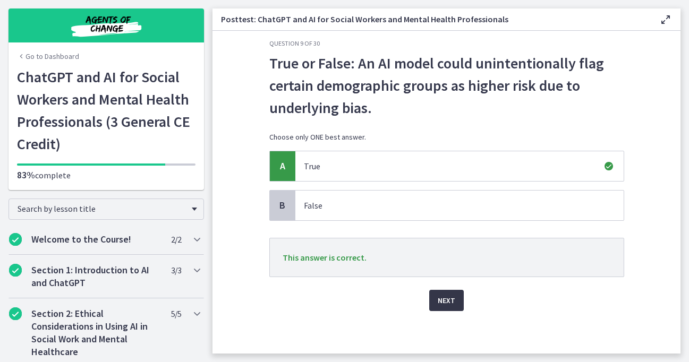
click at [447, 302] on span "Next" at bounding box center [447, 300] width 18 height 13
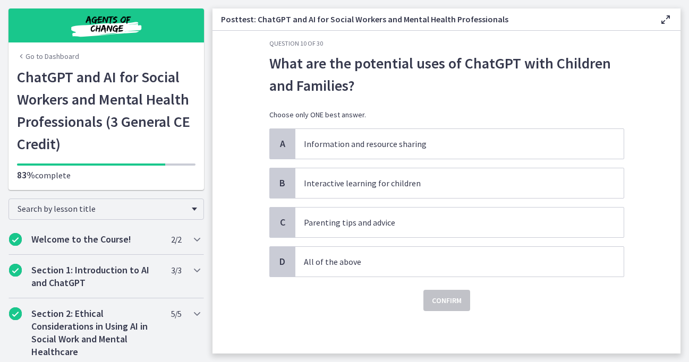
scroll to position [0, 0]
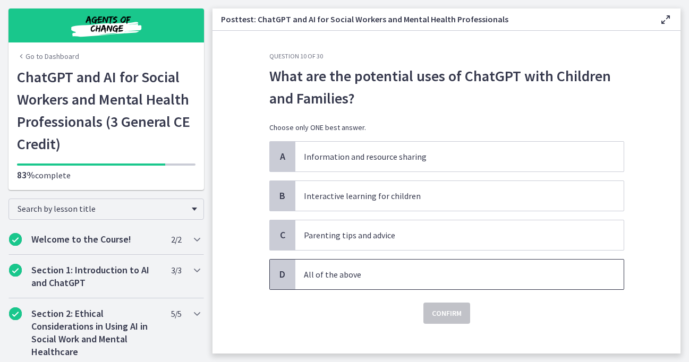
click at [376, 278] on p "All of the above" at bounding box center [449, 274] width 290 height 13
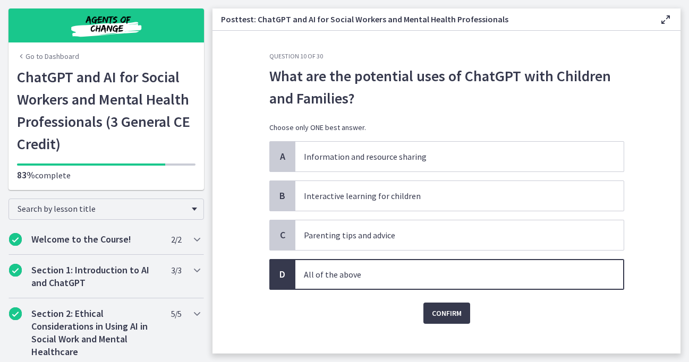
click at [454, 328] on div "Question 10 of 30 What are the potential uses of ChatGPT with Children and Fami…" at bounding box center [447, 203] width 372 height 302
click at [454, 318] on span "Confirm" at bounding box center [447, 313] width 30 height 13
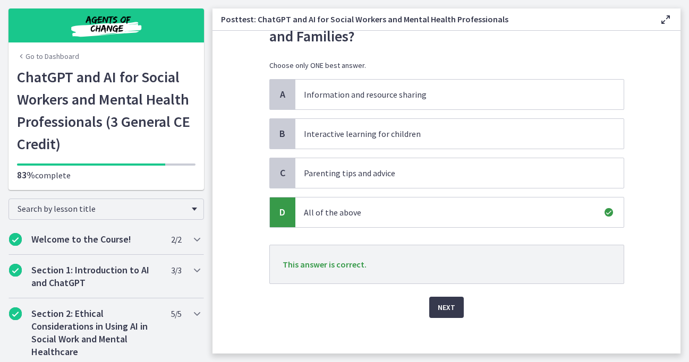
scroll to position [69, 0]
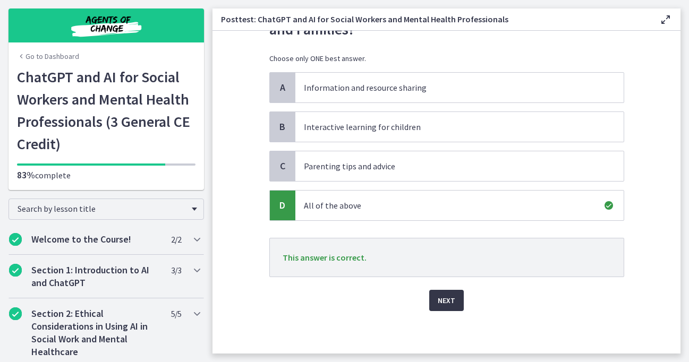
click at [449, 296] on span "Next" at bounding box center [447, 300] width 18 height 13
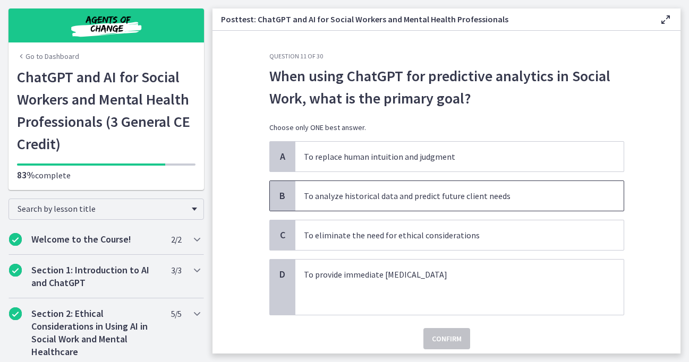
click at [444, 191] on p "To analyze historical data and predict future client needs" at bounding box center [449, 196] width 290 height 13
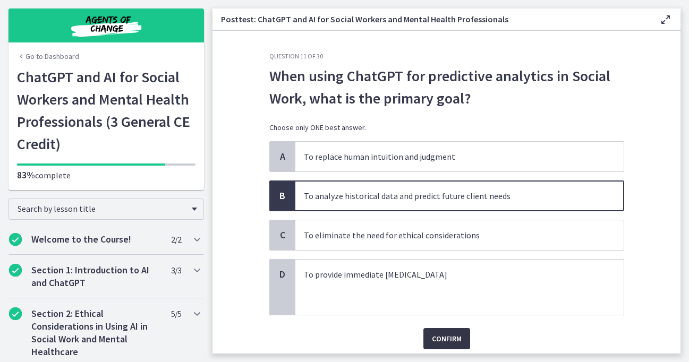
click at [434, 347] on button "Confirm" at bounding box center [447, 338] width 47 height 21
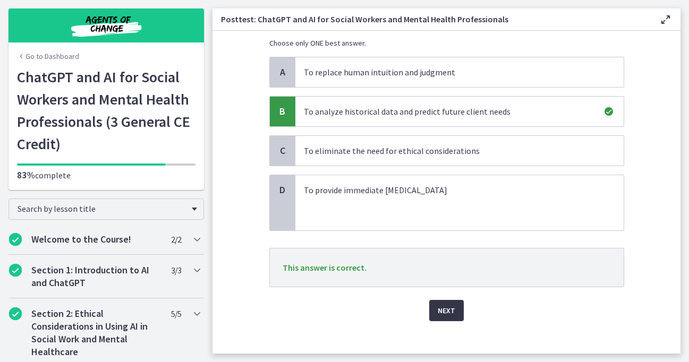
scroll to position [91, 0]
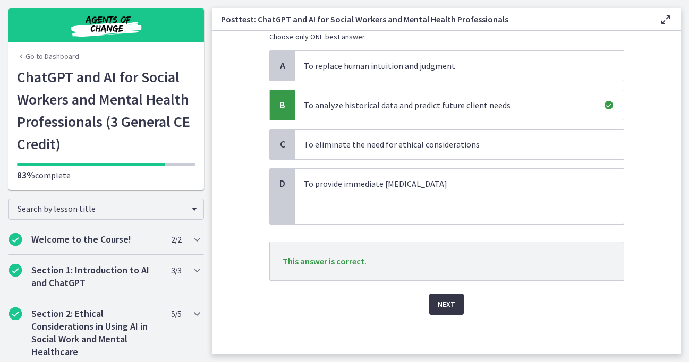
click at [449, 294] on button "Next" at bounding box center [446, 304] width 35 height 21
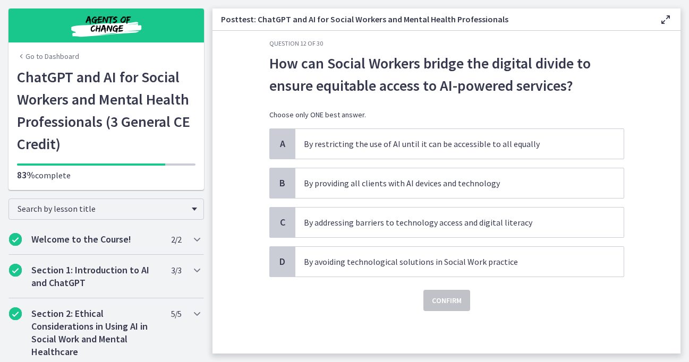
scroll to position [0, 0]
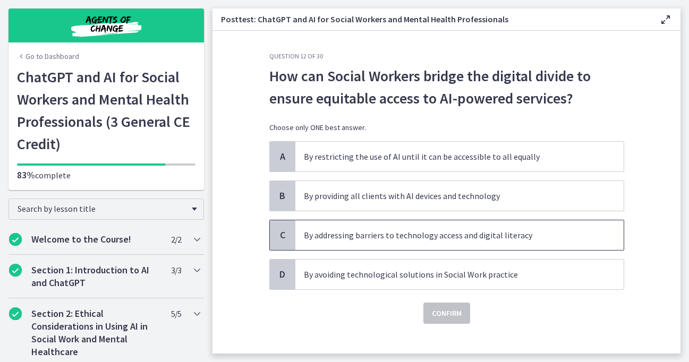
click at [451, 236] on p "By addressing barriers to technology access and digital literacy" at bounding box center [449, 235] width 290 height 13
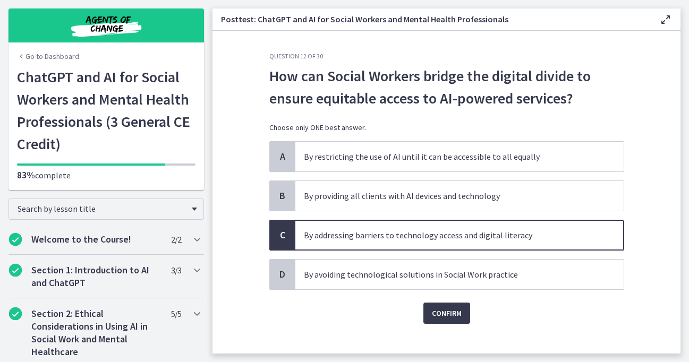
click at [443, 301] on div "Confirm" at bounding box center [446, 307] width 355 height 34
click at [440, 322] on button "Confirm" at bounding box center [447, 313] width 47 height 21
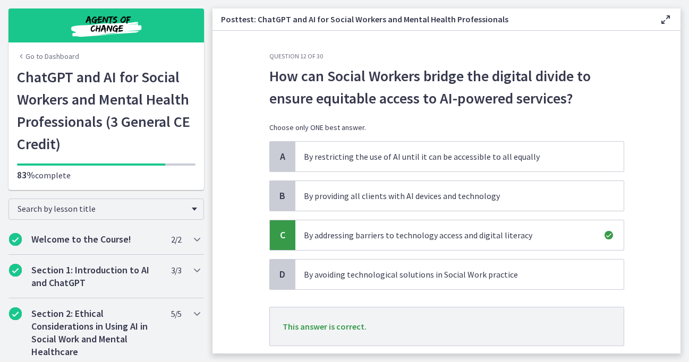
scroll to position [69, 0]
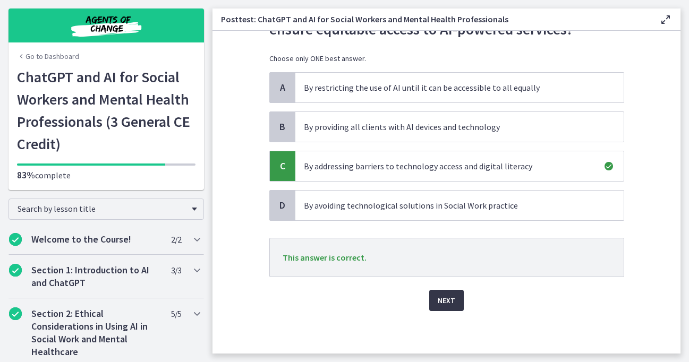
click at [444, 305] on span "Next" at bounding box center [447, 300] width 18 height 13
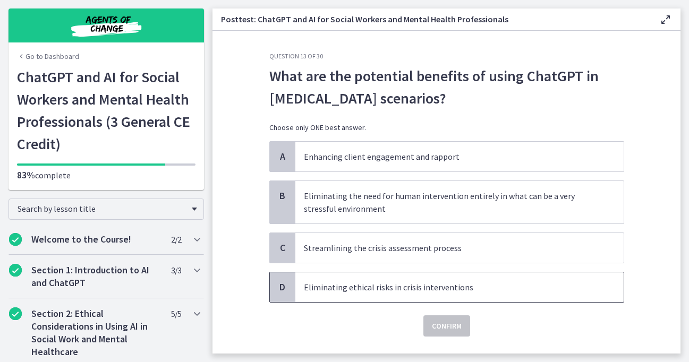
scroll to position [26, 0]
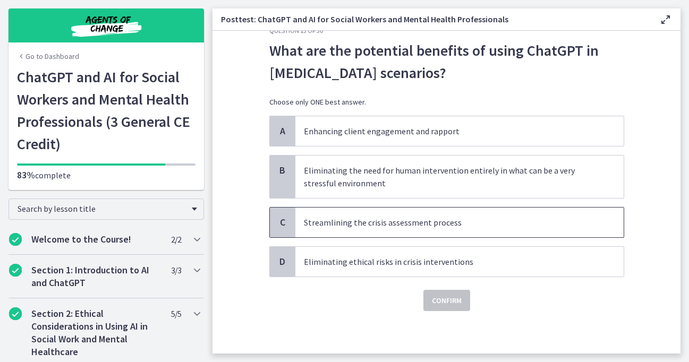
click at [386, 221] on p "Streamlining the crisis assessment process" at bounding box center [449, 222] width 290 height 13
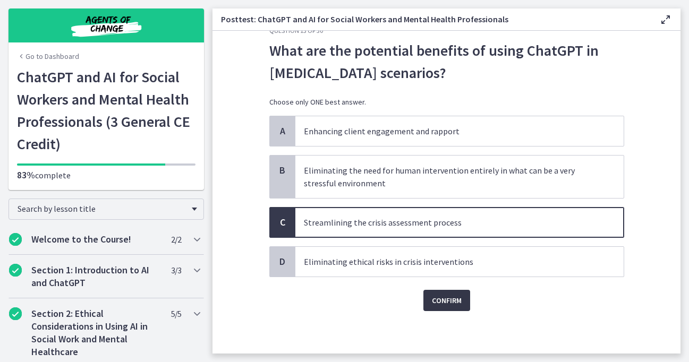
click at [443, 292] on button "Confirm" at bounding box center [447, 300] width 47 height 21
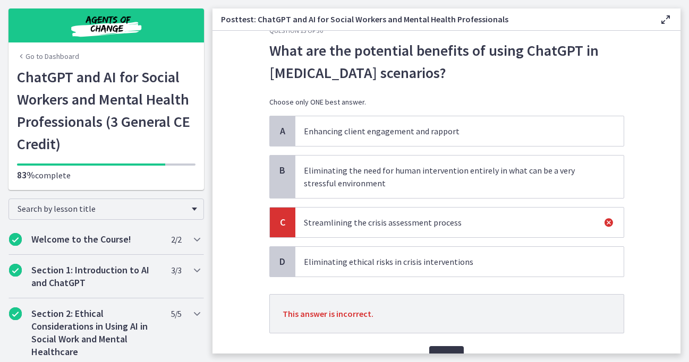
scroll to position [82, 0]
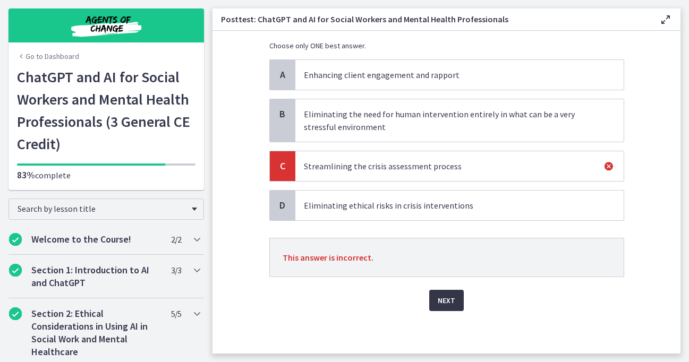
click at [443, 301] on span "Next" at bounding box center [447, 300] width 18 height 13
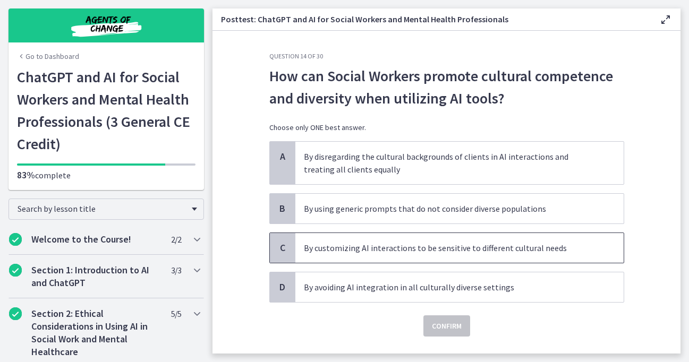
click at [443, 241] on span "By customizing AI interactions to be sensitive to different cultural needs" at bounding box center [460, 248] width 328 height 30
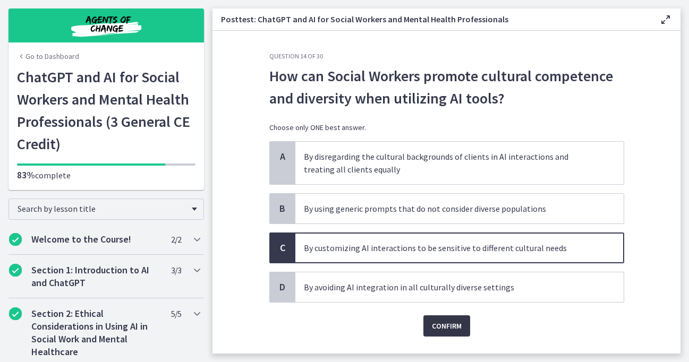
click at [438, 334] on button "Confirm" at bounding box center [447, 326] width 47 height 21
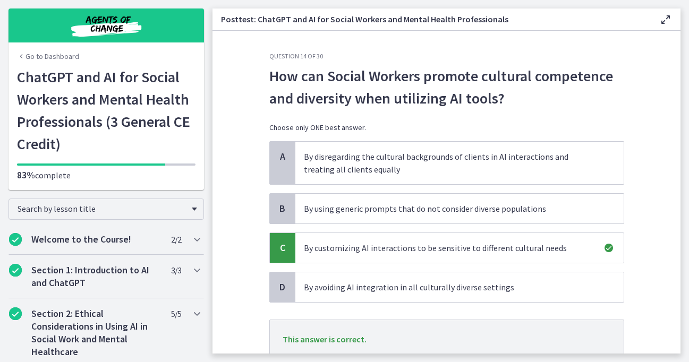
scroll to position [82, 0]
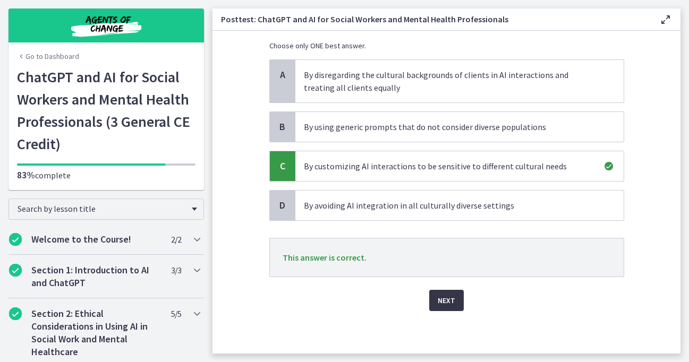
click at [448, 302] on span "Next" at bounding box center [447, 300] width 18 height 13
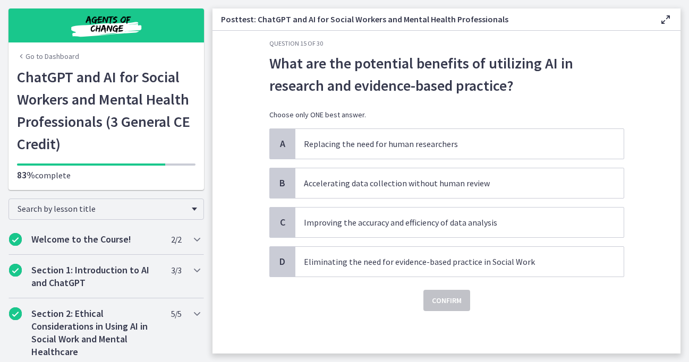
scroll to position [0, 0]
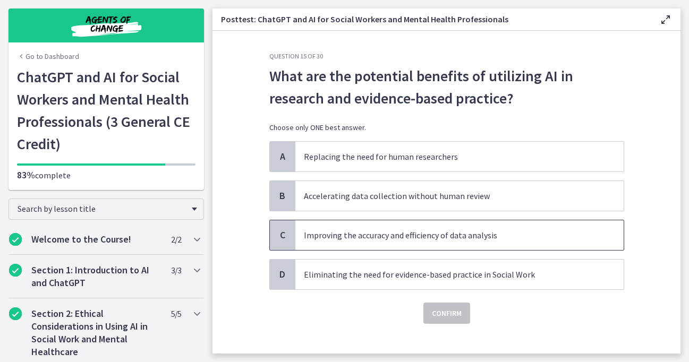
click at [403, 237] on p "Improving the accuracy and efficiency of data analysis" at bounding box center [449, 235] width 290 height 13
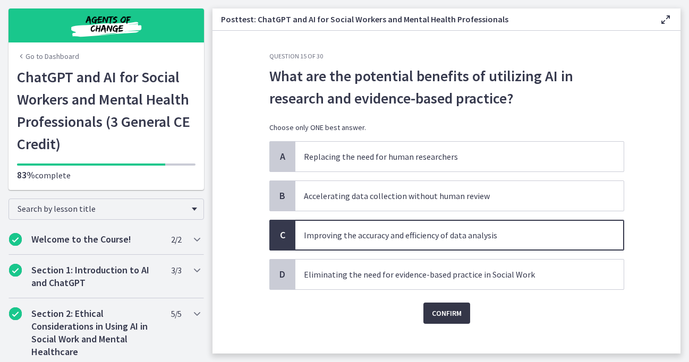
click at [448, 317] on span "Confirm" at bounding box center [447, 313] width 30 height 13
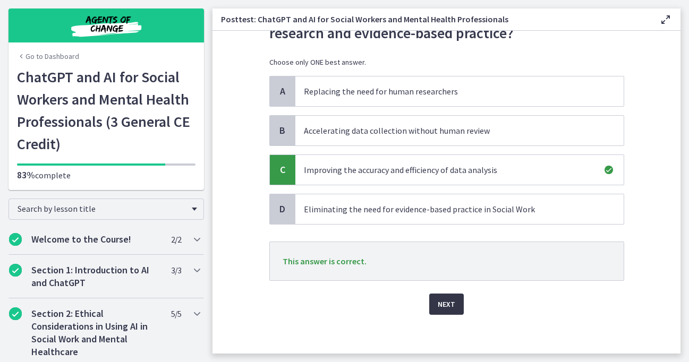
scroll to position [69, 0]
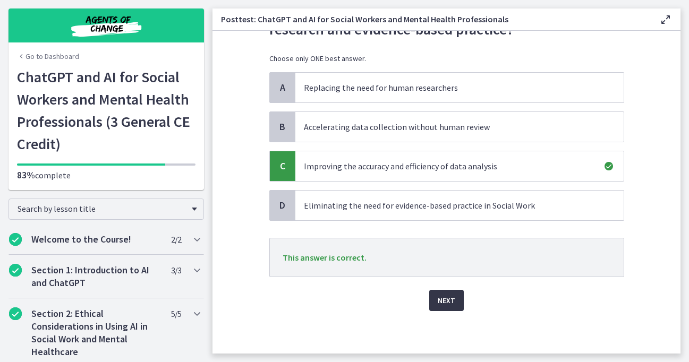
click at [446, 305] on span "Next" at bounding box center [447, 300] width 18 height 13
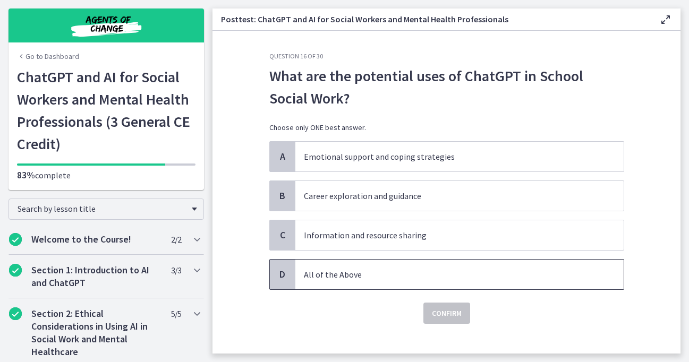
click at [419, 281] on p "All of the Above" at bounding box center [449, 274] width 290 height 13
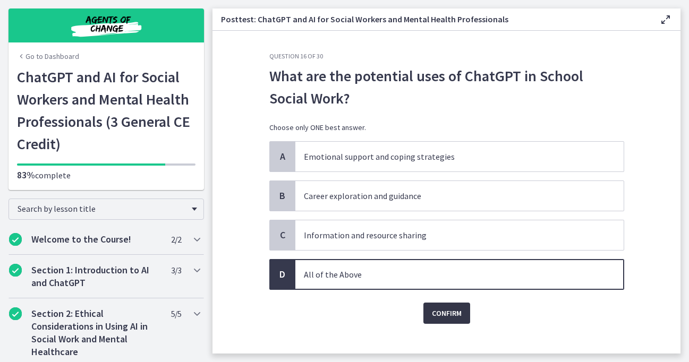
click at [439, 311] on span "Confirm" at bounding box center [447, 313] width 30 height 13
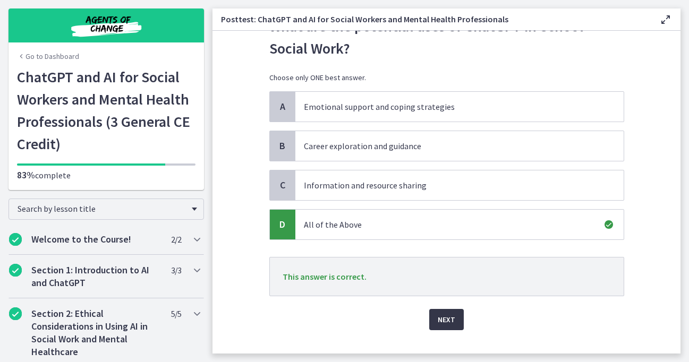
scroll to position [69, 0]
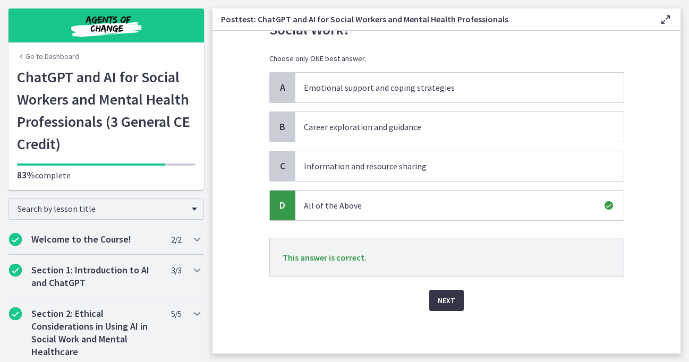
click at [441, 307] on button "Next" at bounding box center [446, 300] width 35 height 21
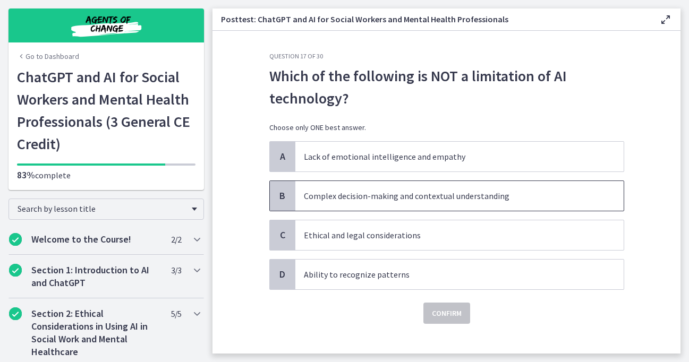
click at [440, 184] on span "Complex decision-making and contextual understanding" at bounding box center [460, 196] width 328 height 30
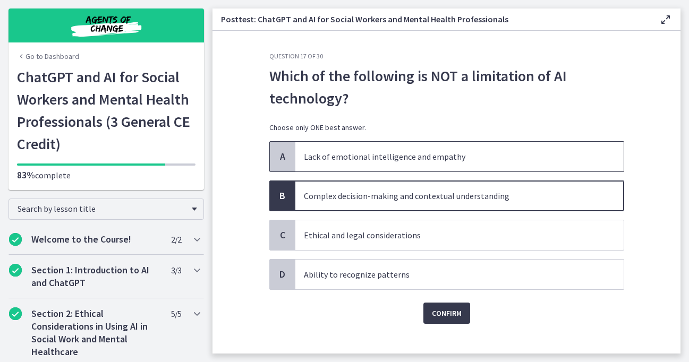
click at [440, 161] on p "Lack of emotional intelligence and empathy" at bounding box center [449, 156] width 290 height 13
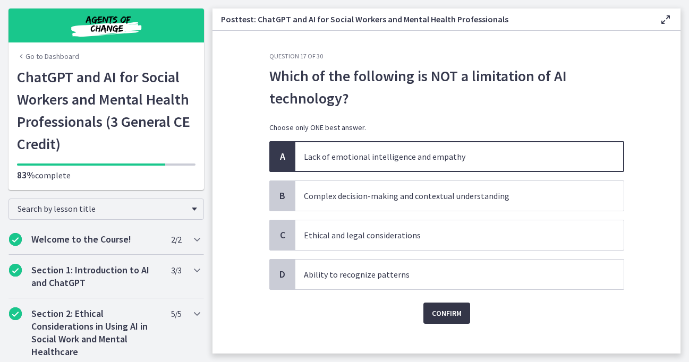
click at [436, 308] on span "Confirm" at bounding box center [447, 313] width 30 height 13
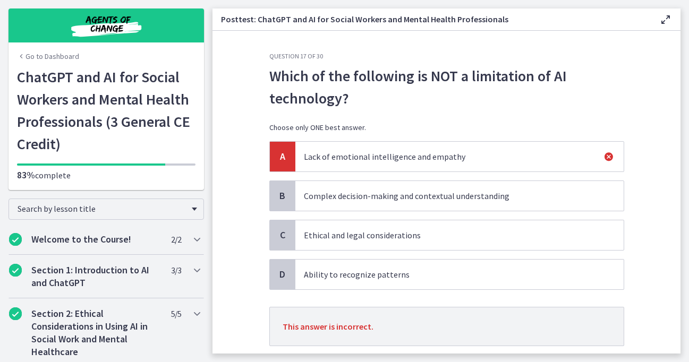
scroll to position [69, 0]
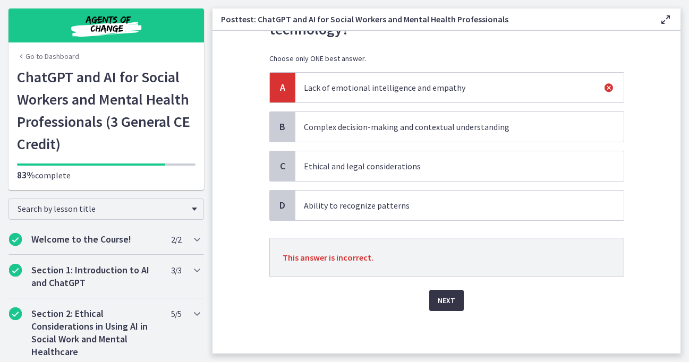
click at [459, 301] on button "Next" at bounding box center [446, 300] width 35 height 21
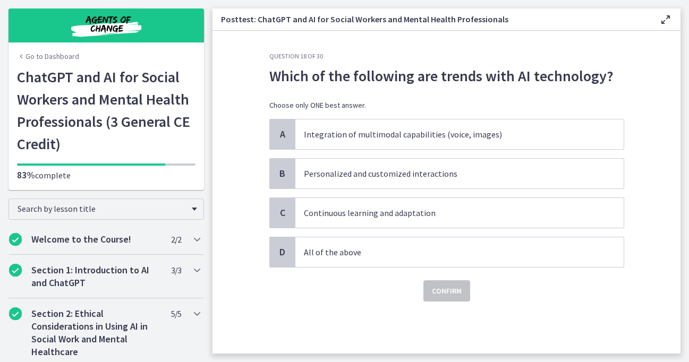
scroll to position [0, 0]
click at [374, 254] on p "All of the above" at bounding box center [449, 252] width 290 height 13
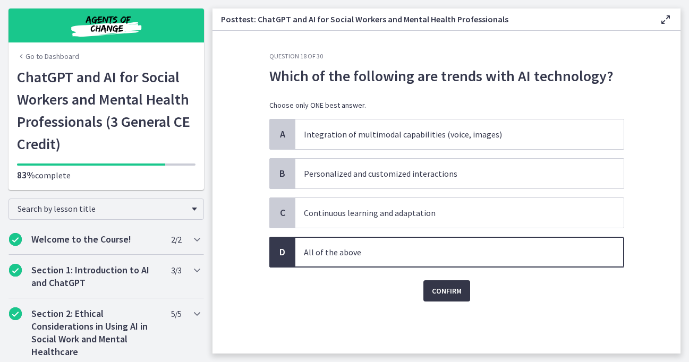
click at [433, 288] on span "Confirm" at bounding box center [447, 291] width 30 height 13
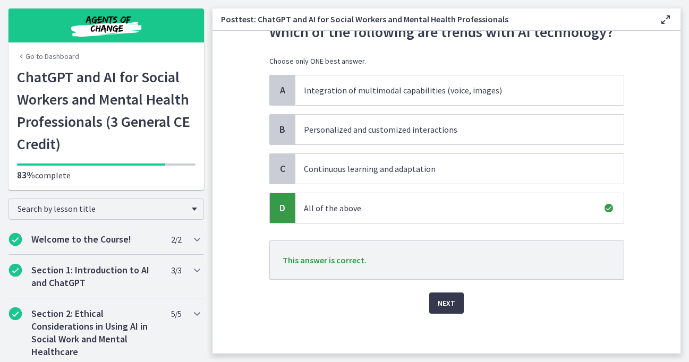
scroll to position [45, 0]
click at [443, 302] on span "Next" at bounding box center [447, 302] width 18 height 13
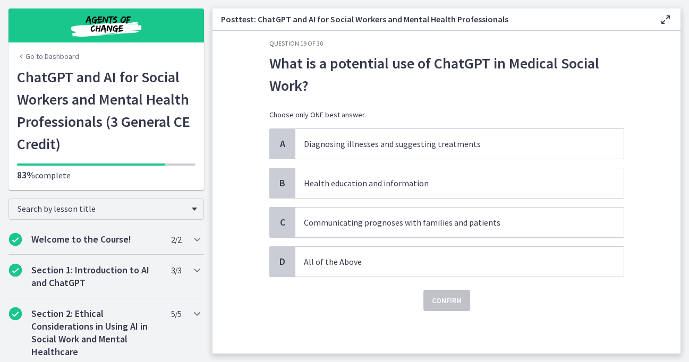
scroll to position [0, 0]
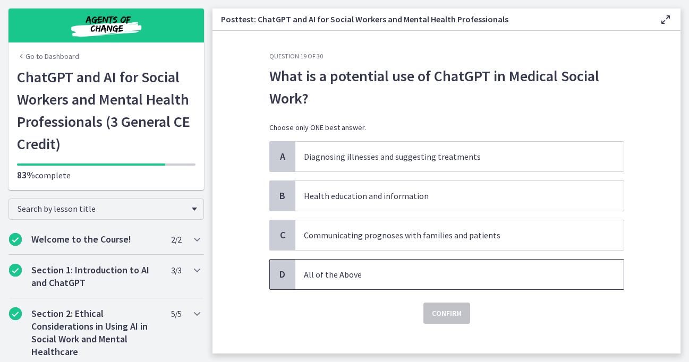
click at [374, 280] on p "All of the Above" at bounding box center [449, 274] width 290 height 13
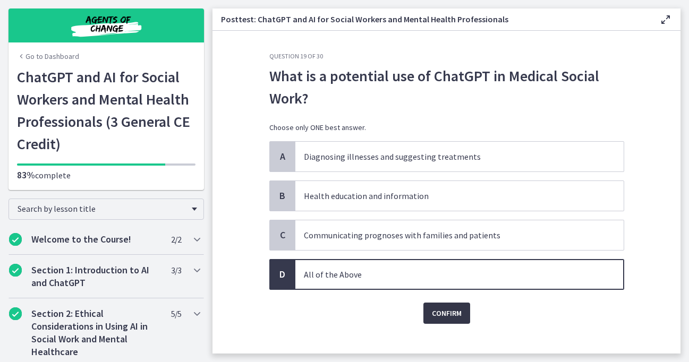
click at [453, 317] on span "Confirm" at bounding box center [447, 313] width 30 height 13
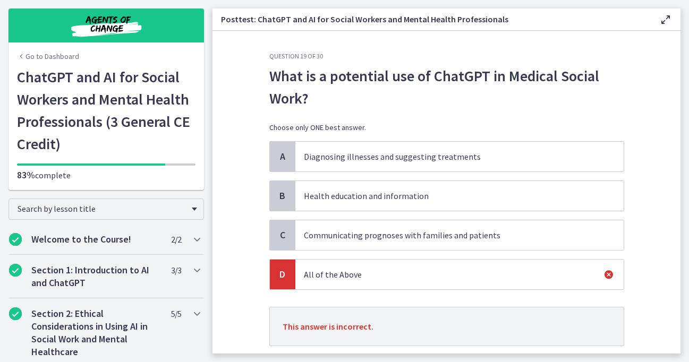
scroll to position [69, 0]
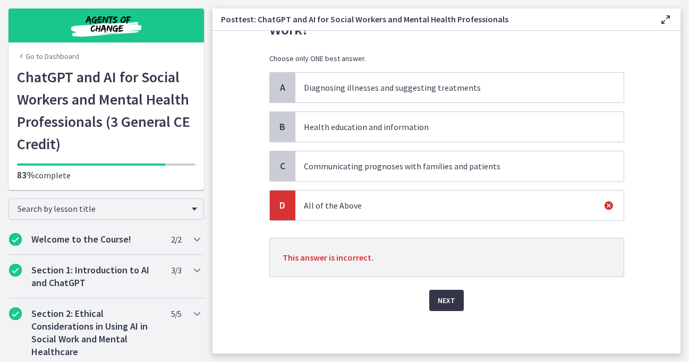
click at [451, 301] on span "Next" at bounding box center [447, 300] width 18 height 13
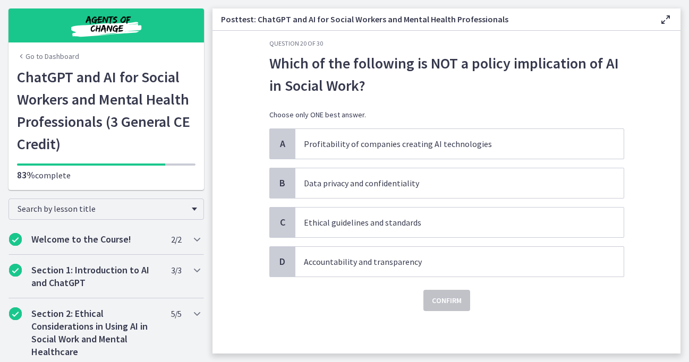
scroll to position [0, 0]
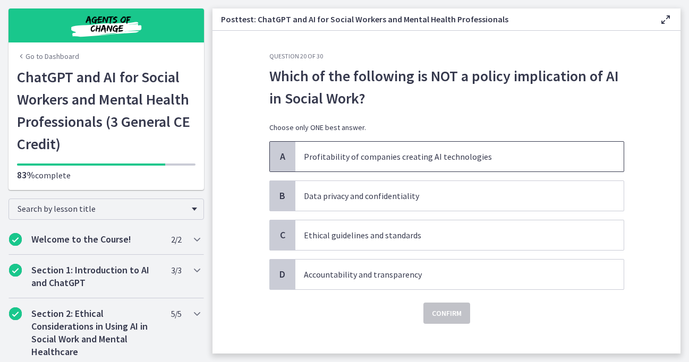
click at [449, 157] on p "Profitability of companies creating AI technologies" at bounding box center [449, 156] width 290 height 13
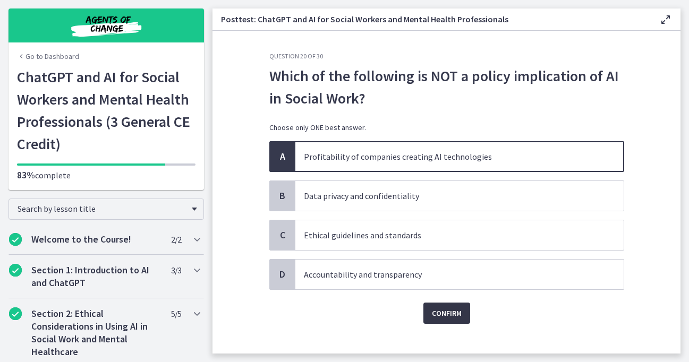
click at [448, 314] on span "Confirm" at bounding box center [447, 313] width 30 height 13
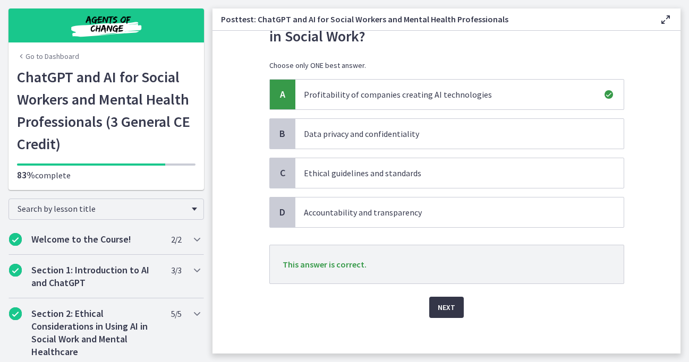
scroll to position [69, 0]
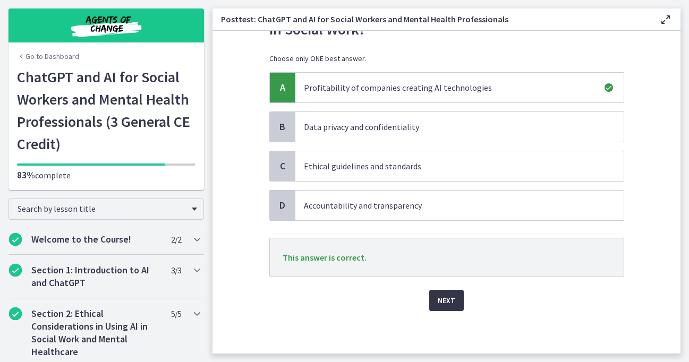
click at [453, 297] on span "Next" at bounding box center [447, 300] width 18 height 13
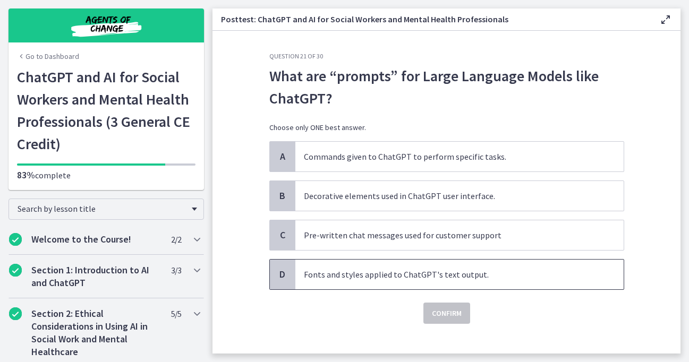
click at [446, 280] on p "Fonts and styles applied to ChatGPT's text output." at bounding box center [449, 274] width 290 height 13
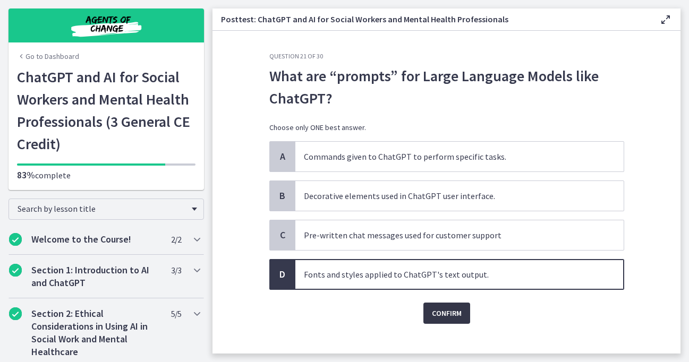
click at [448, 310] on span "Confirm" at bounding box center [447, 313] width 30 height 13
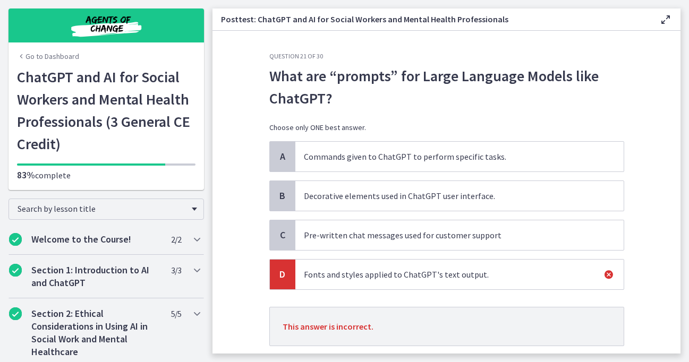
scroll to position [69, 0]
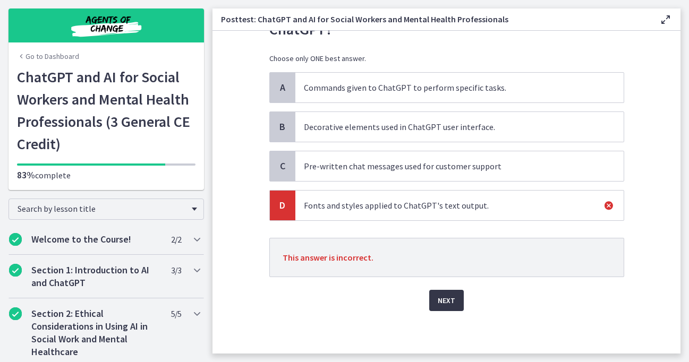
click at [448, 300] on span "Next" at bounding box center [447, 300] width 18 height 13
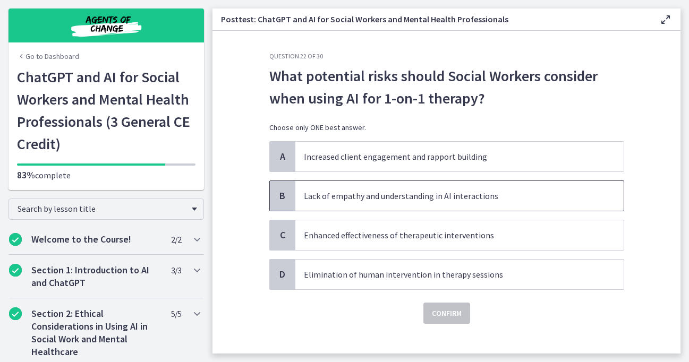
click at [398, 192] on p "Lack of empathy and understanding in AI interactions" at bounding box center [449, 196] width 290 height 13
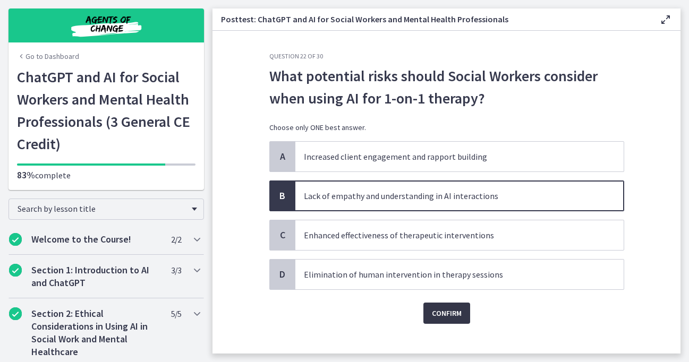
click at [451, 308] on span "Confirm" at bounding box center [447, 313] width 30 height 13
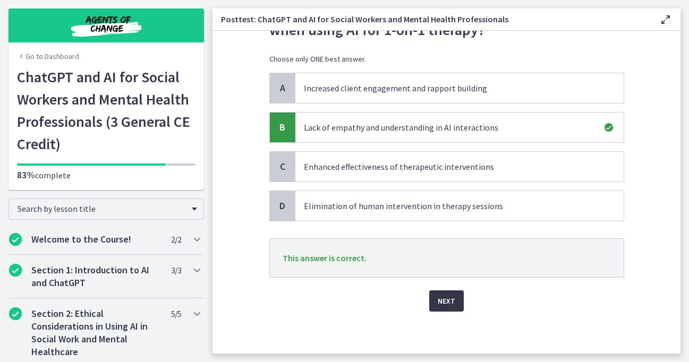
scroll to position [69, 0]
click at [452, 299] on span "Next" at bounding box center [447, 300] width 18 height 13
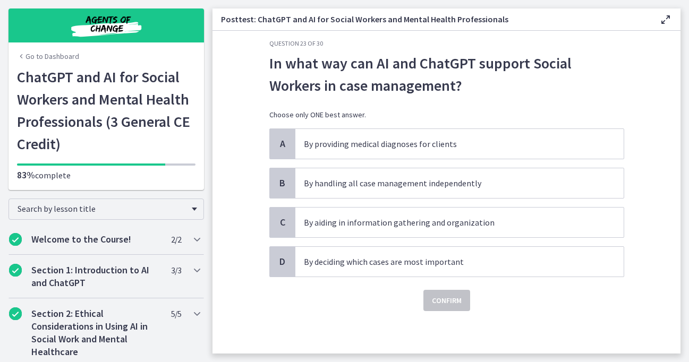
scroll to position [0, 0]
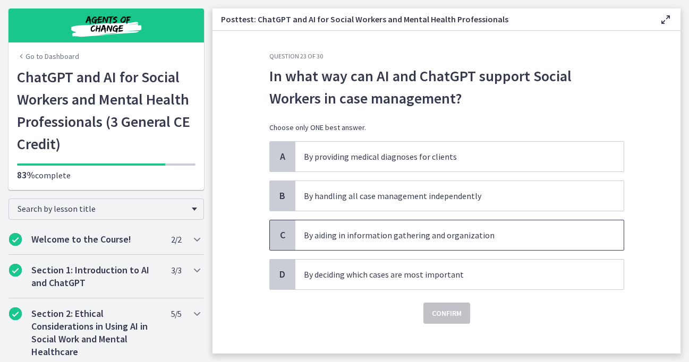
click at [433, 237] on p "By aiding in information gathering and organization" at bounding box center [449, 235] width 290 height 13
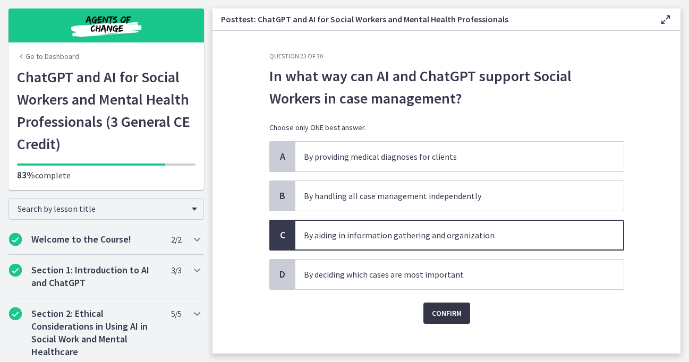
click at [437, 312] on span "Confirm" at bounding box center [447, 313] width 30 height 13
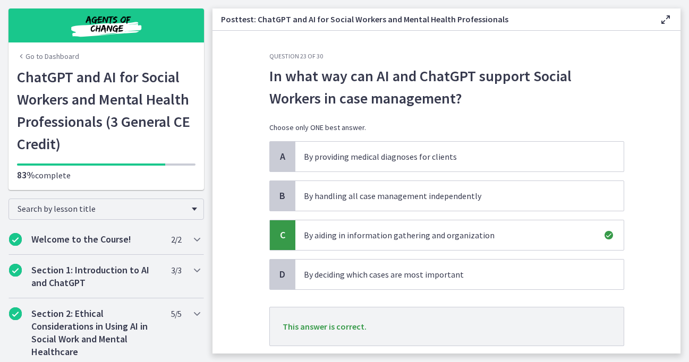
scroll to position [69, 0]
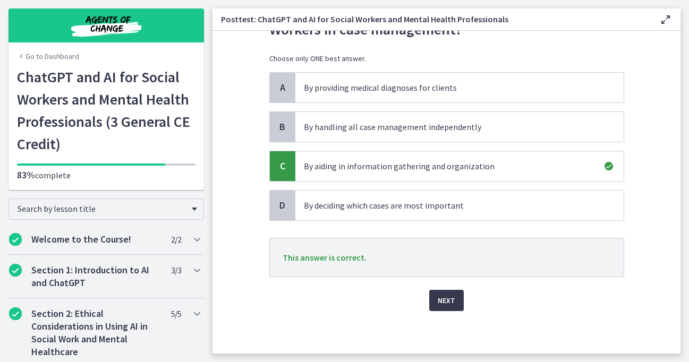
click at [449, 289] on div "Next" at bounding box center [446, 294] width 355 height 34
click at [448, 302] on span "Next" at bounding box center [447, 300] width 18 height 13
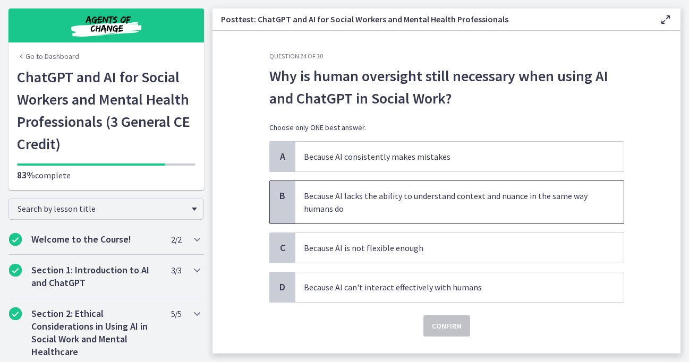
click at [446, 207] on p "Because AI lacks the ability to understand context and nuance in the same way h…" at bounding box center [449, 203] width 290 height 26
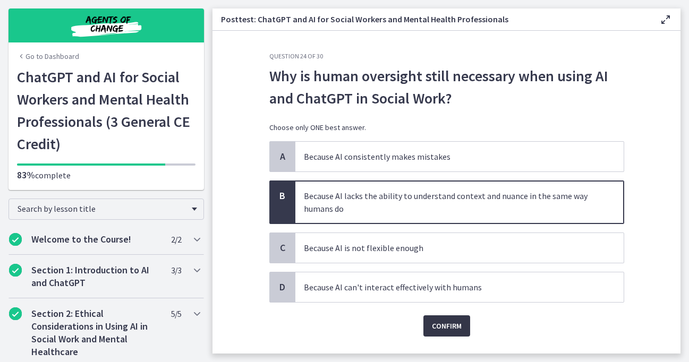
click at [450, 322] on span "Confirm" at bounding box center [447, 326] width 30 height 13
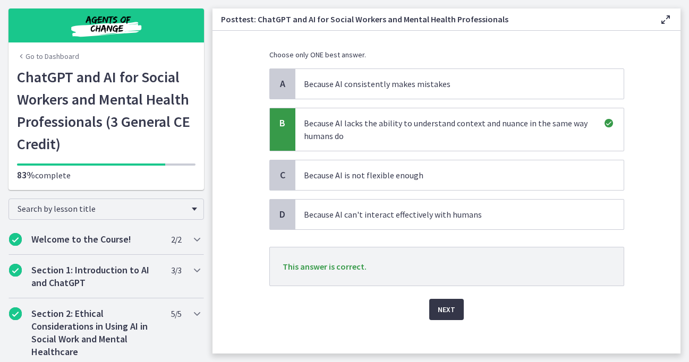
scroll to position [82, 0]
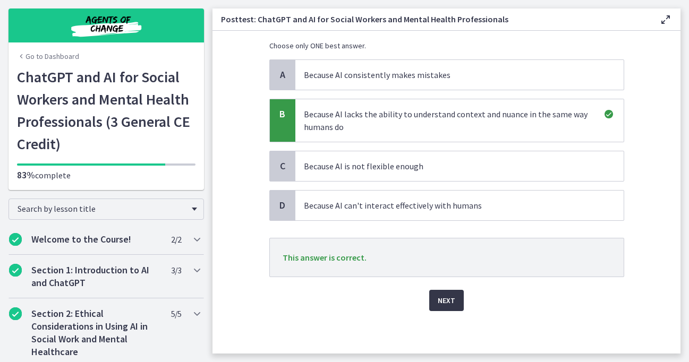
click at [449, 297] on span "Next" at bounding box center [447, 300] width 18 height 13
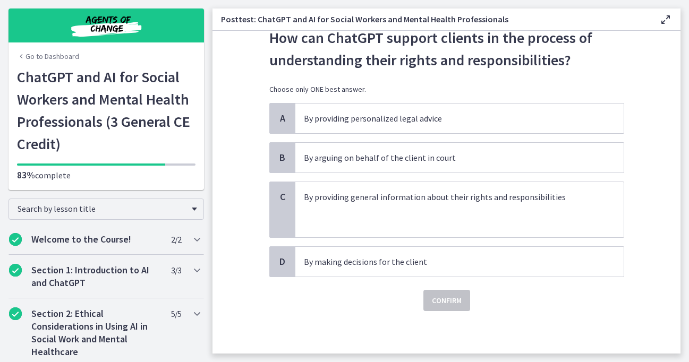
scroll to position [0, 0]
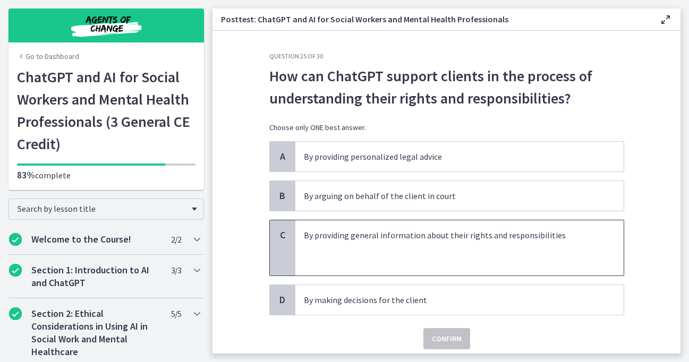
click at [394, 241] on p "By providing general information about their rights and responsibilities" at bounding box center [449, 235] width 290 height 13
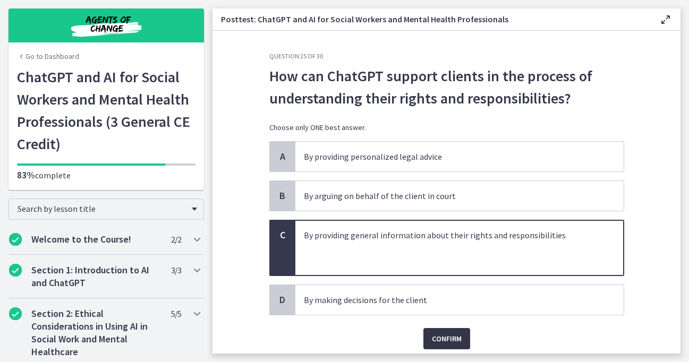
click at [448, 341] on span "Confirm" at bounding box center [447, 339] width 30 height 13
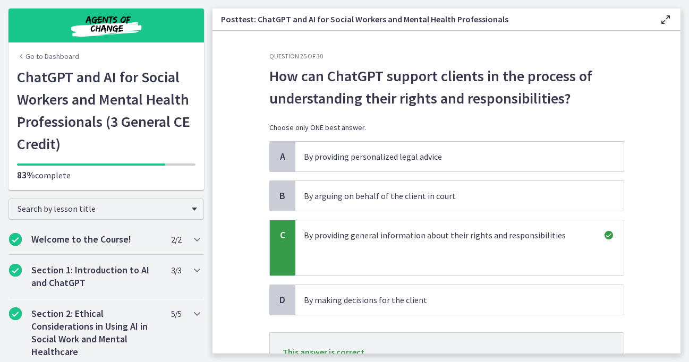
scroll to position [95, 0]
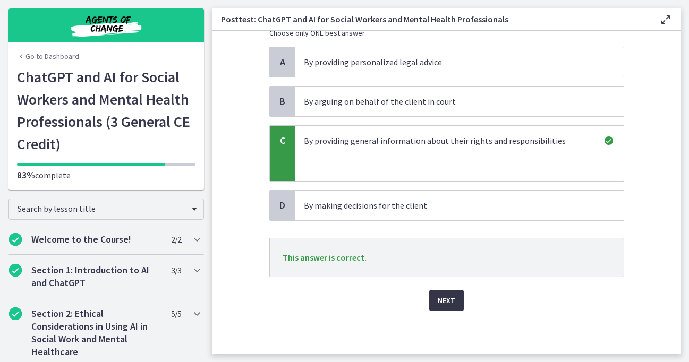
click at [447, 305] on span "Next" at bounding box center [447, 300] width 18 height 13
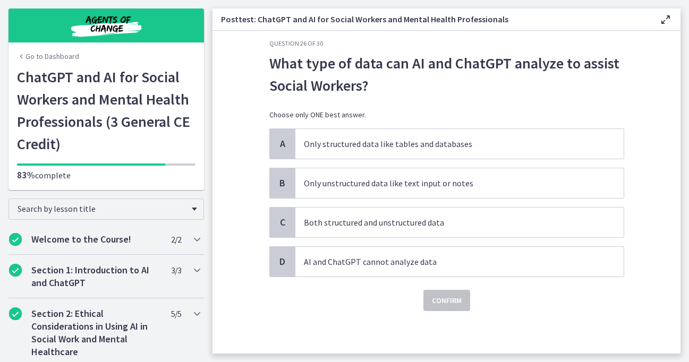
scroll to position [0, 0]
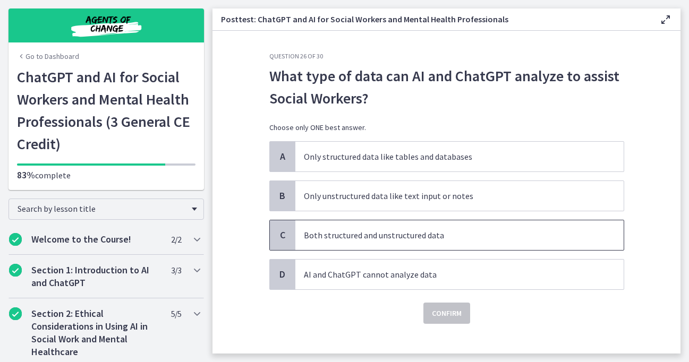
click at [366, 237] on p "Both structured and unstructured data" at bounding box center [449, 235] width 290 height 13
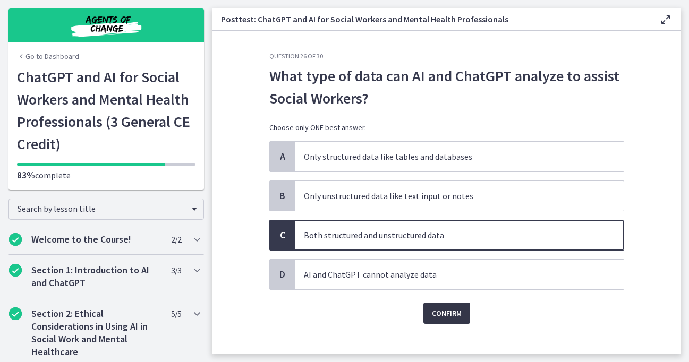
click at [436, 311] on span "Confirm" at bounding box center [447, 313] width 30 height 13
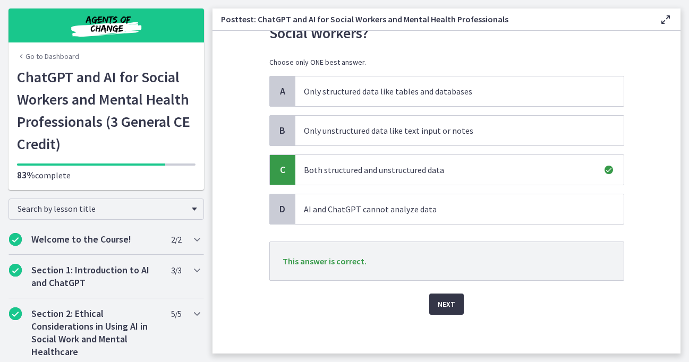
scroll to position [69, 0]
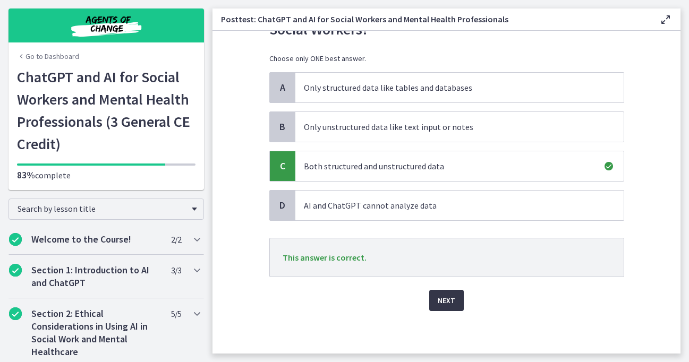
click at [439, 305] on span "Next" at bounding box center [447, 300] width 18 height 13
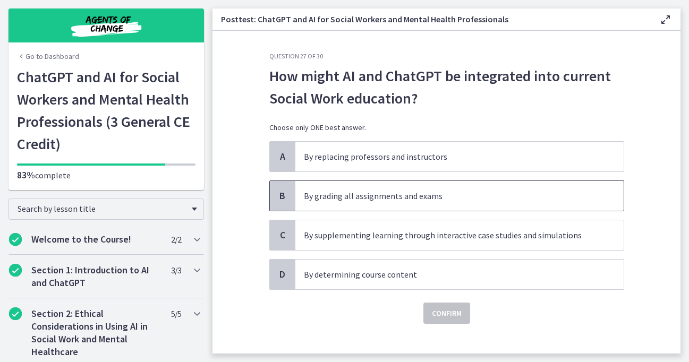
click at [393, 193] on p "By grading all assignments and exams" at bounding box center [449, 196] width 290 height 13
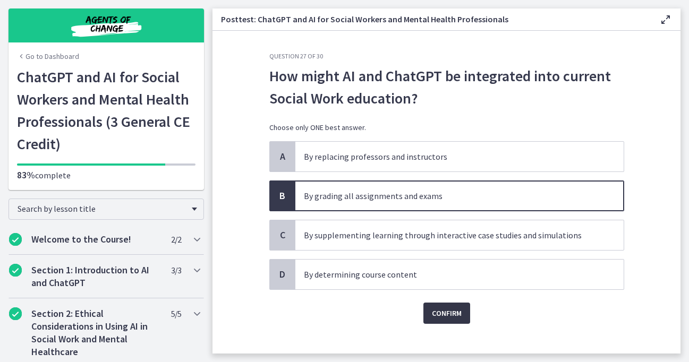
click at [453, 320] on button "Confirm" at bounding box center [447, 313] width 47 height 21
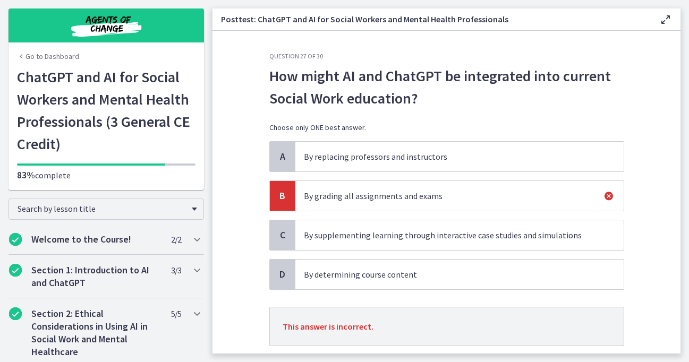
scroll to position [69, 0]
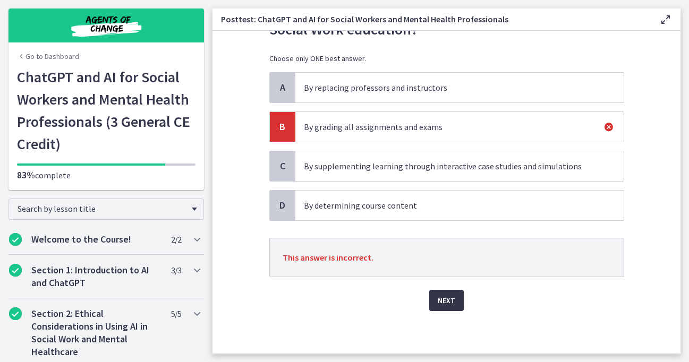
click at [451, 299] on span "Next" at bounding box center [447, 300] width 18 height 13
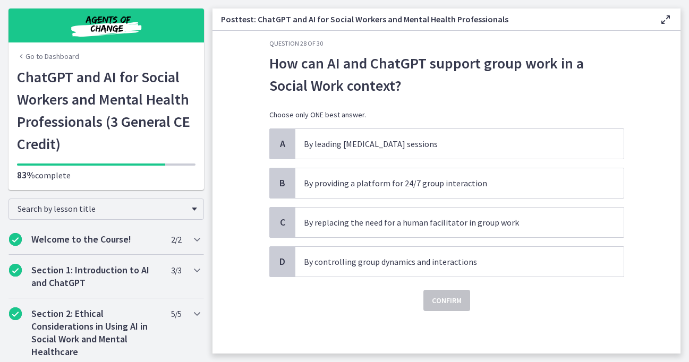
scroll to position [0, 0]
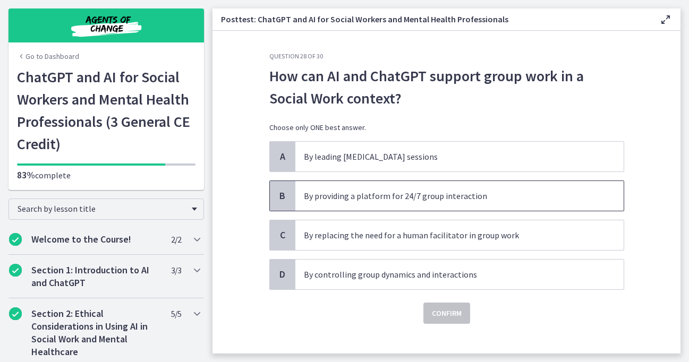
click at [404, 204] on span "By providing a platform for 24/7 group interaction" at bounding box center [460, 196] width 328 height 30
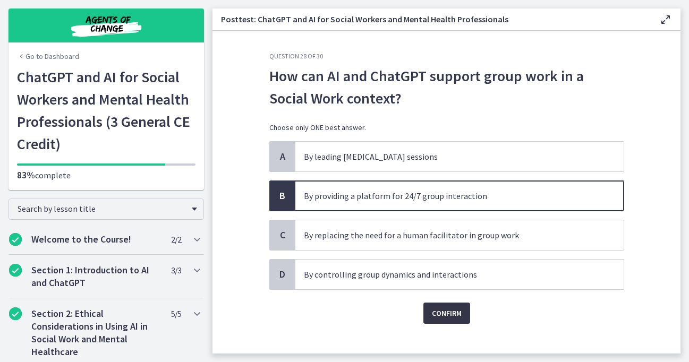
click at [432, 312] on span "Confirm" at bounding box center [447, 313] width 30 height 13
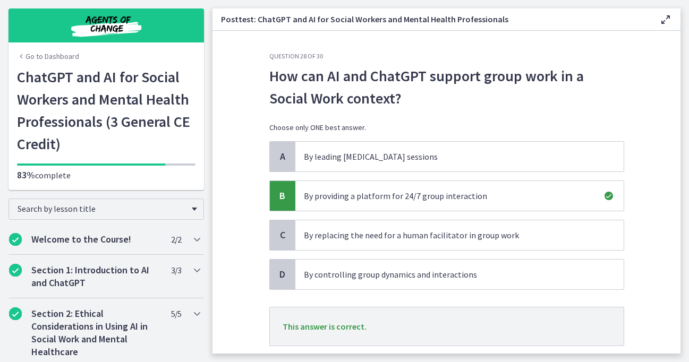
scroll to position [69, 0]
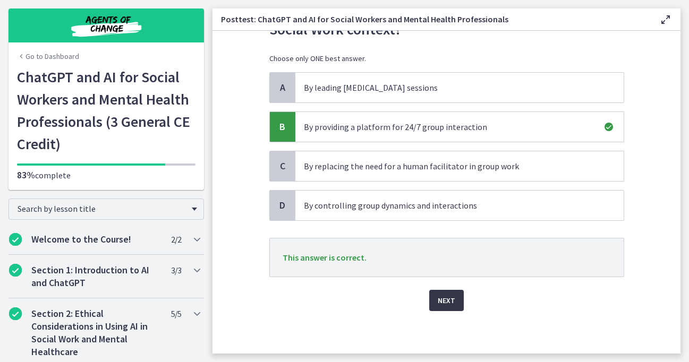
click at [443, 303] on span "Next" at bounding box center [447, 300] width 18 height 13
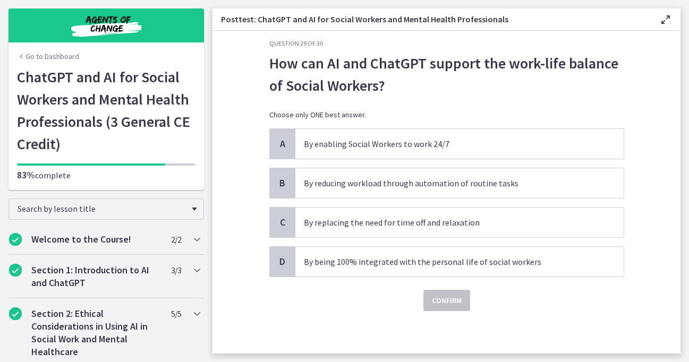
scroll to position [0, 0]
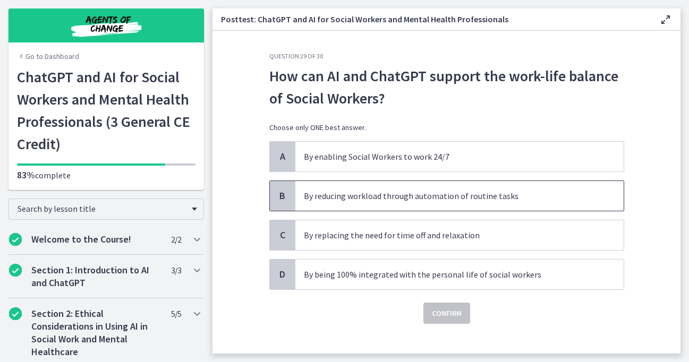
click at [424, 201] on p "By reducing workload through automation of routine tasks" at bounding box center [449, 196] width 290 height 13
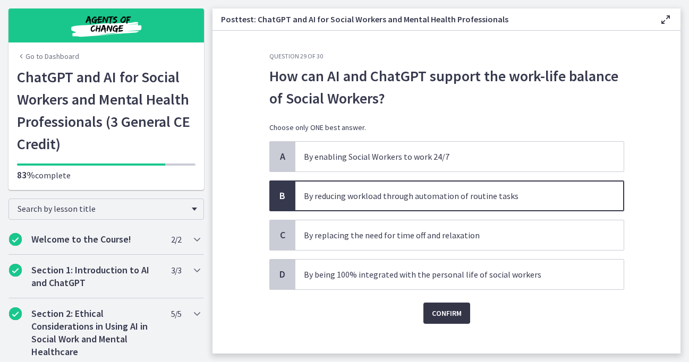
click at [442, 312] on span "Confirm" at bounding box center [447, 313] width 30 height 13
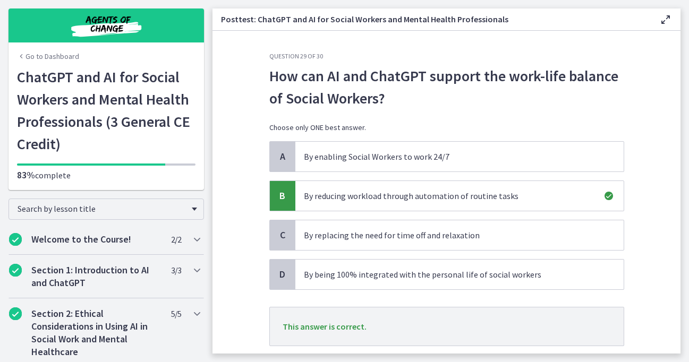
scroll to position [69, 0]
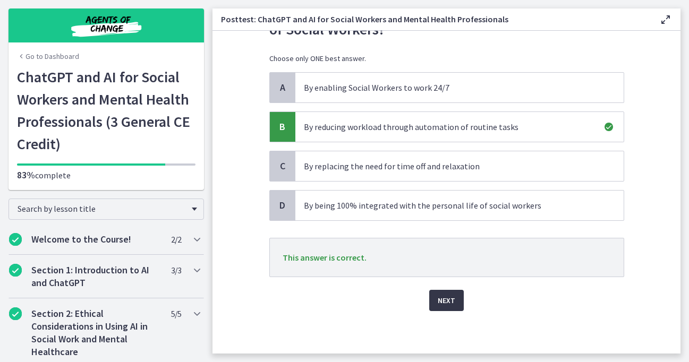
click at [442, 309] on button "Next" at bounding box center [446, 300] width 35 height 21
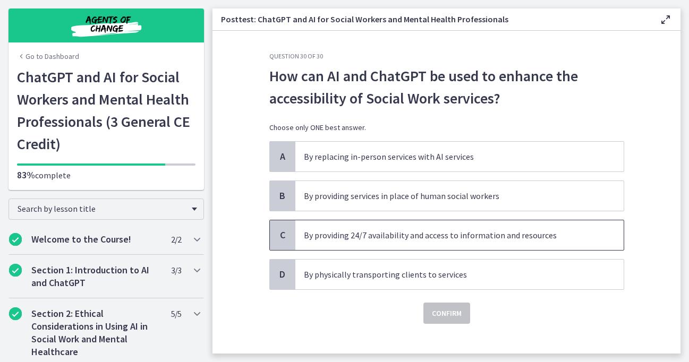
click at [378, 239] on p "By providing 24/7 availability and access to information and resources" at bounding box center [449, 235] width 290 height 13
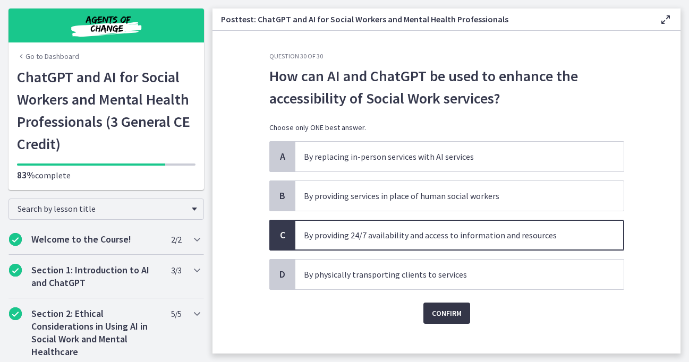
click at [456, 316] on span "Confirm" at bounding box center [447, 313] width 30 height 13
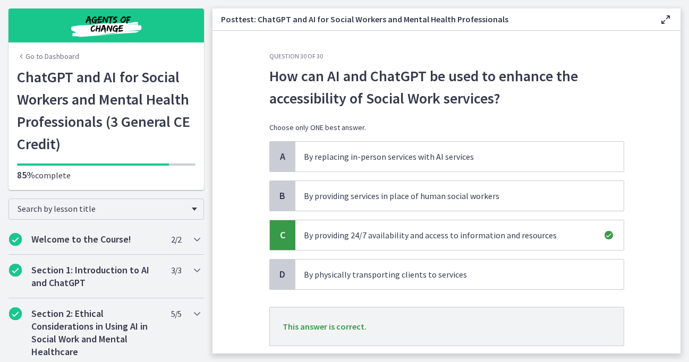
scroll to position [69, 0]
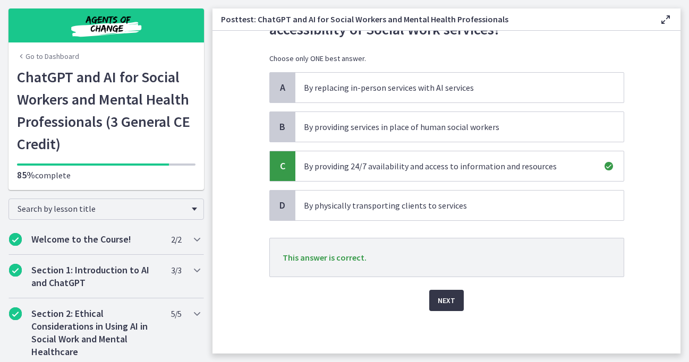
click at [438, 305] on span "Next" at bounding box center [447, 300] width 18 height 13
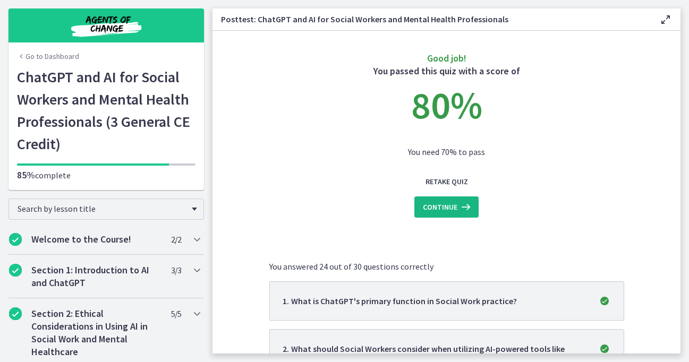
click at [456, 215] on button "Continue" at bounding box center [447, 207] width 64 height 21
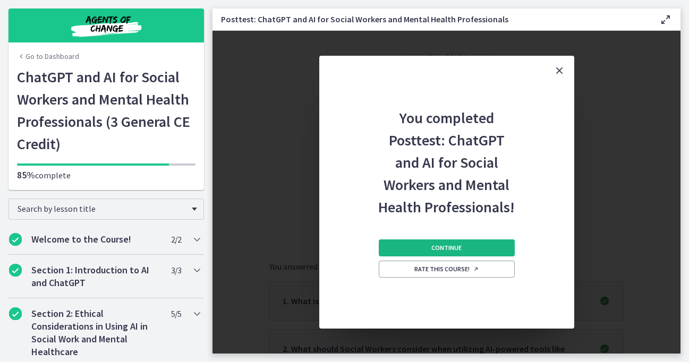
click at [453, 248] on span "Continue" at bounding box center [447, 248] width 30 height 9
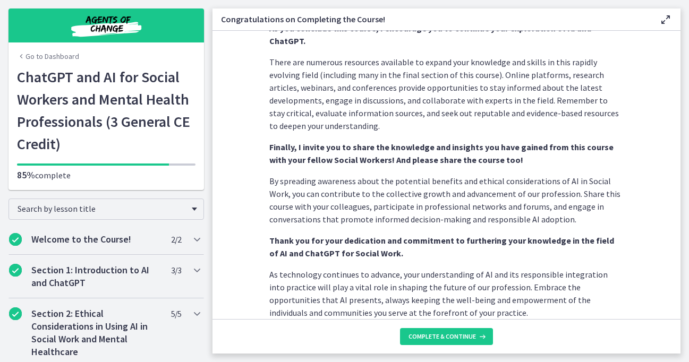
scroll to position [951, 0]
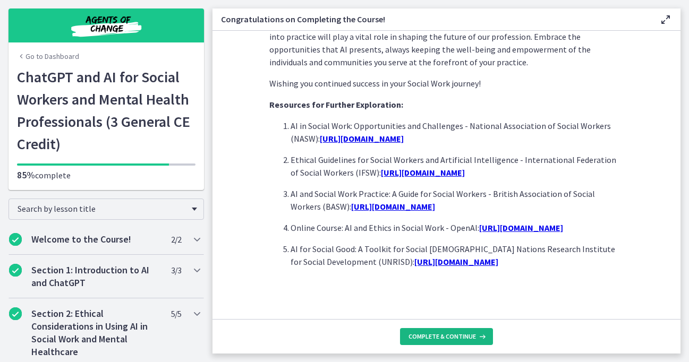
click at [450, 343] on button "Complete & continue" at bounding box center [446, 336] width 93 height 17
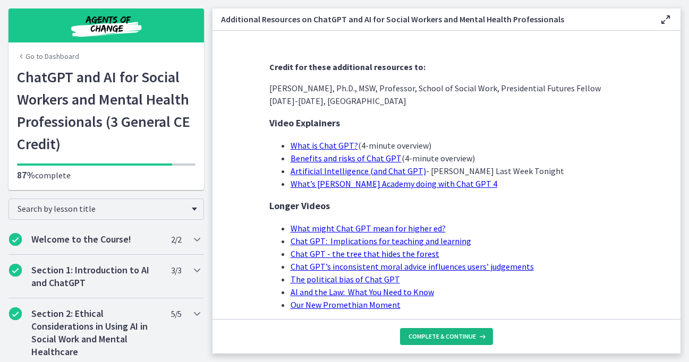
click at [450, 335] on span "Complete & continue" at bounding box center [442, 337] width 67 height 9
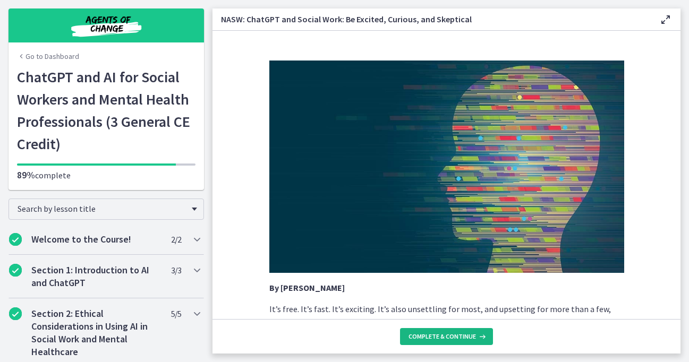
click at [450, 335] on span "Complete & continue" at bounding box center [442, 337] width 67 height 9
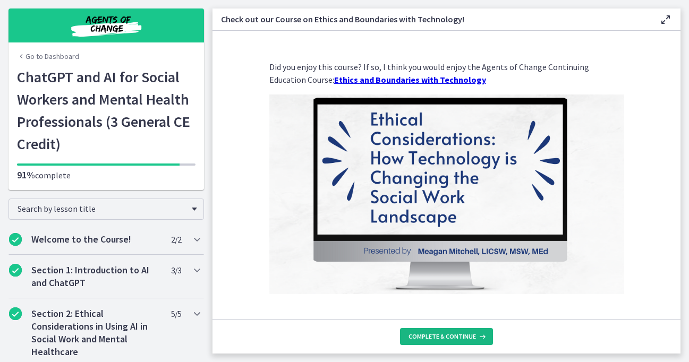
click at [450, 335] on span "Complete & continue" at bounding box center [442, 337] width 67 height 9
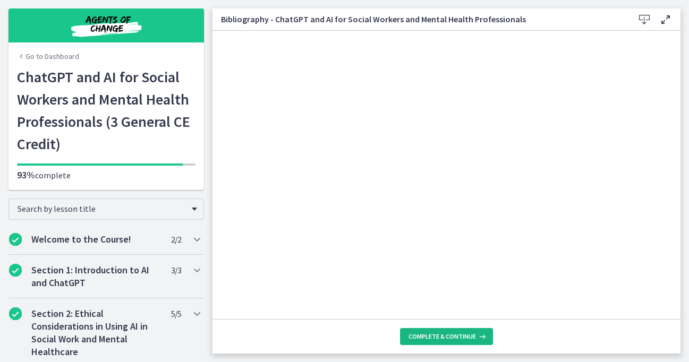
click at [450, 335] on span "Complete & continue" at bounding box center [442, 337] width 67 height 9
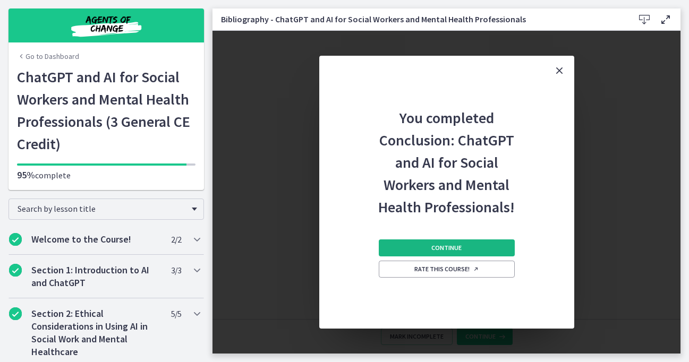
click at [460, 247] on span "Continue" at bounding box center [447, 248] width 30 height 9
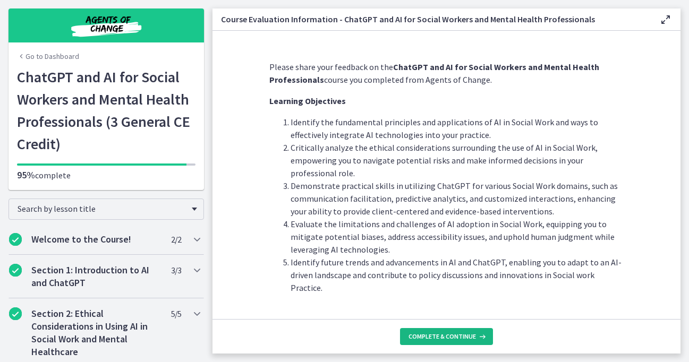
click at [452, 340] on span "Complete & continue" at bounding box center [442, 337] width 67 height 9
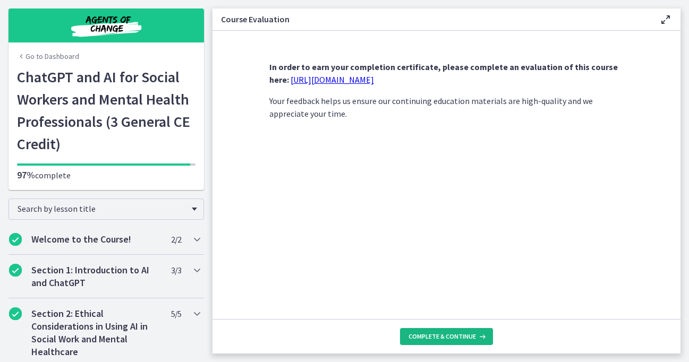
click at [452, 340] on span "Complete & continue" at bounding box center [442, 337] width 67 height 9
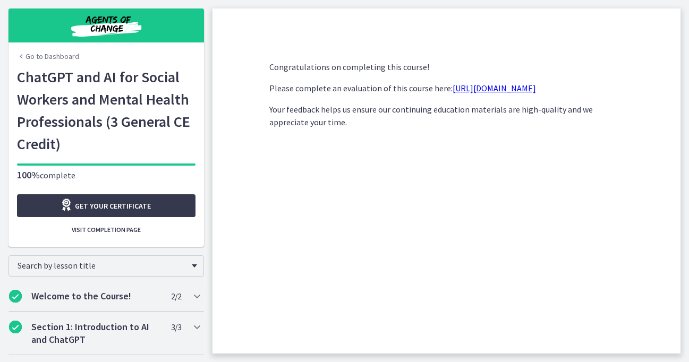
click at [488, 91] on link "[URL][DOMAIN_NAME]" at bounding box center [494, 88] width 83 height 11
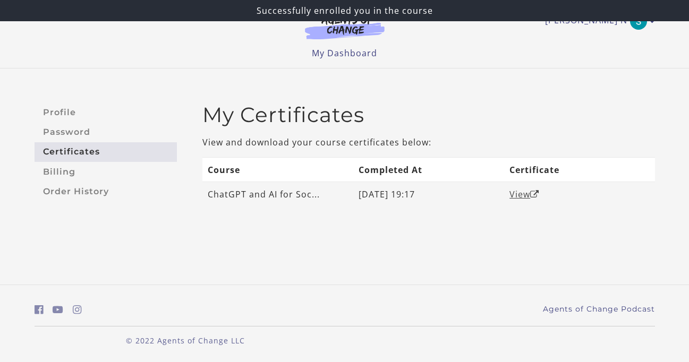
click at [522, 194] on link "View" at bounding box center [525, 195] width 30 height 12
